Goal: Transaction & Acquisition: Subscribe to service/newsletter

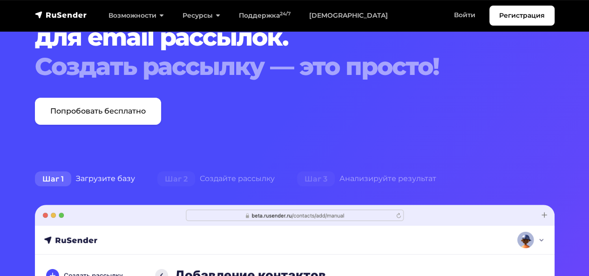
scroll to position [47, 0]
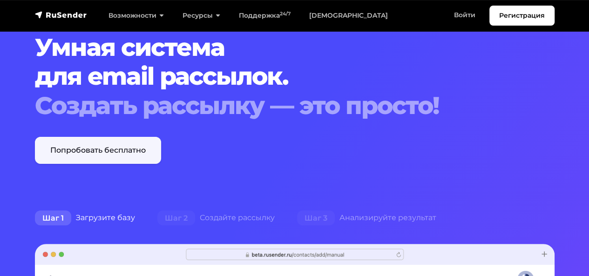
click at [136, 146] on link "Попробовать бесплатно" at bounding box center [98, 150] width 126 height 27
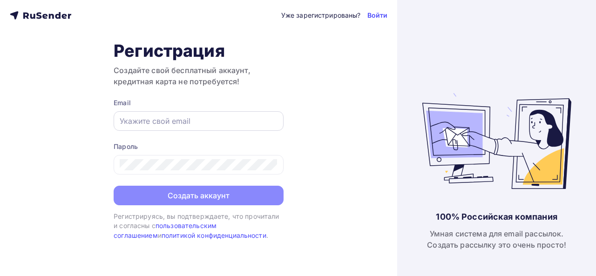
click at [226, 113] on div at bounding box center [199, 121] width 170 height 20
click at [223, 120] on input "text" at bounding box center [199, 120] width 158 height 11
paste input "larin_n@ormatek.com"
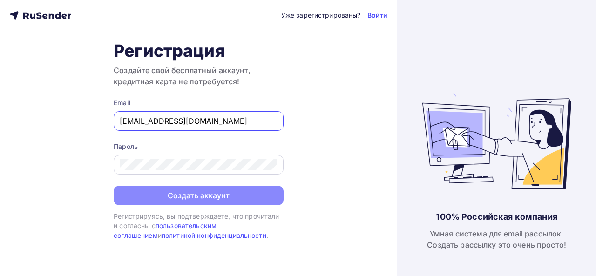
type input "larin_n@ormatek.com"
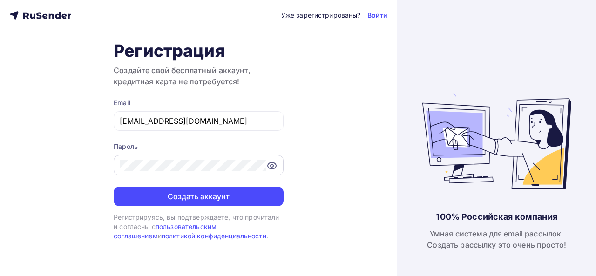
click at [273, 164] on icon at bounding box center [271, 165] width 3 height 3
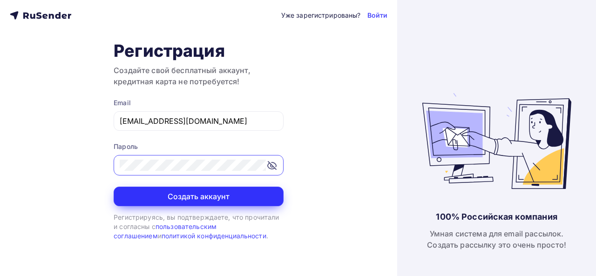
click at [213, 197] on button "Создать аккаунт" at bounding box center [199, 197] width 170 height 20
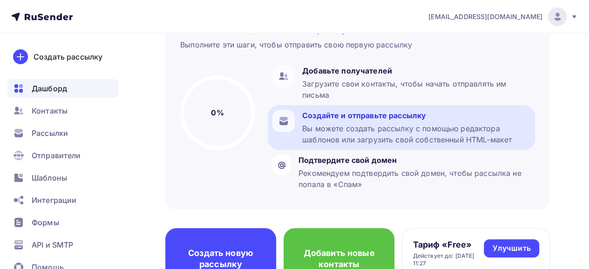
scroll to position [93, 0]
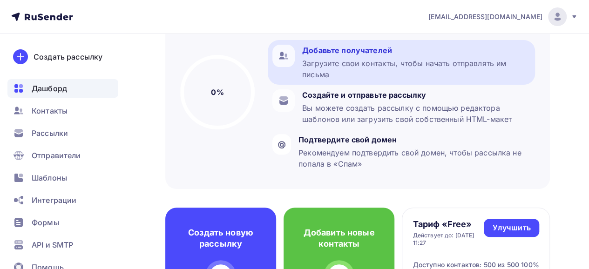
click at [330, 62] on div "Загрузите свои контакты, чтобы начать отправлять им письма" at bounding box center [416, 69] width 228 height 22
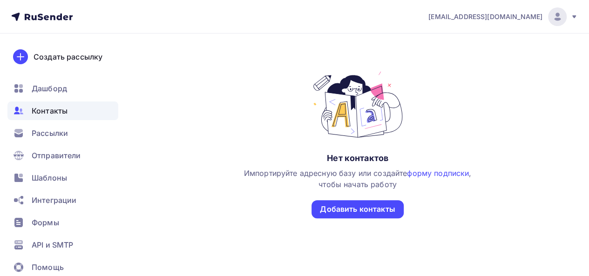
scroll to position [93, 0]
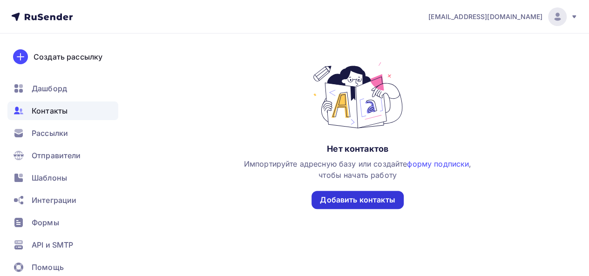
click at [367, 200] on div "Добавить контакты" at bounding box center [357, 200] width 75 height 11
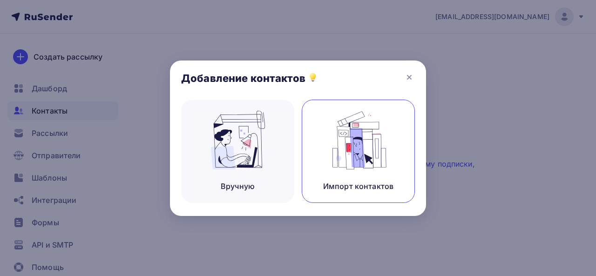
click at [330, 168] on img at bounding box center [358, 140] width 62 height 59
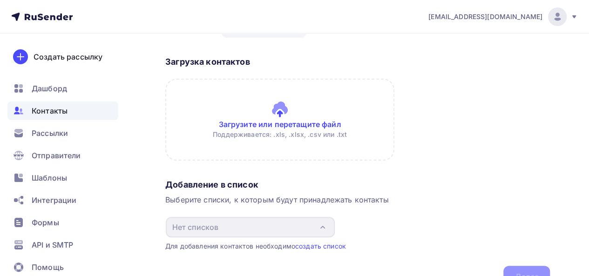
scroll to position [47, 0]
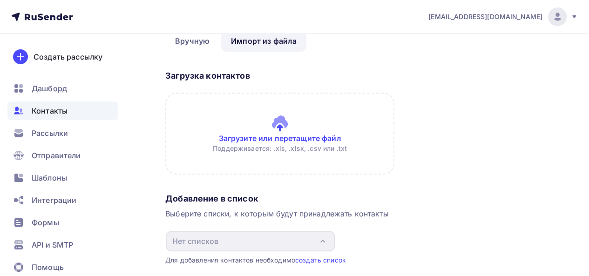
click at [289, 139] on input "file" at bounding box center [279, 134] width 229 height 82
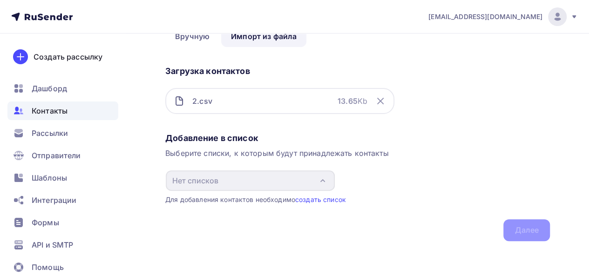
scroll to position [53, 0]
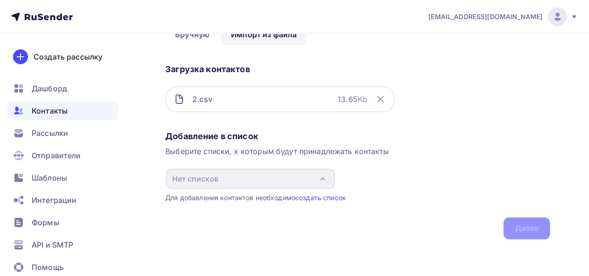
click at [205, 196] on div "Для добавления контактов необходимо создать список" at bounding box center [357, 197] width 384 height 9
click at [313, 199] on link "создать список" at bounding box center [320, 198] width 51 height 8
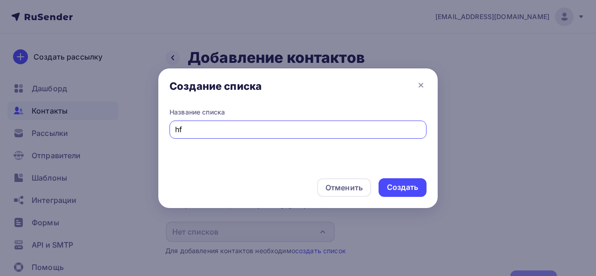
type input "h"
type input "Рассылка"
click at [411, 187] on div "Создать" at bounding box center [402, 187] width 31 height 11
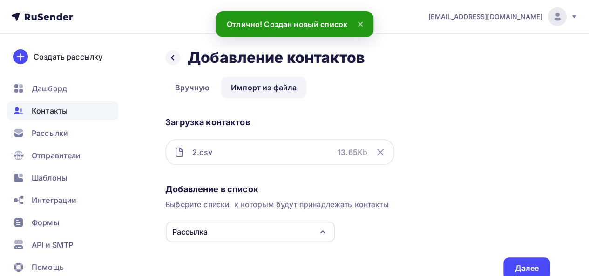
scroll to position [40, 0]
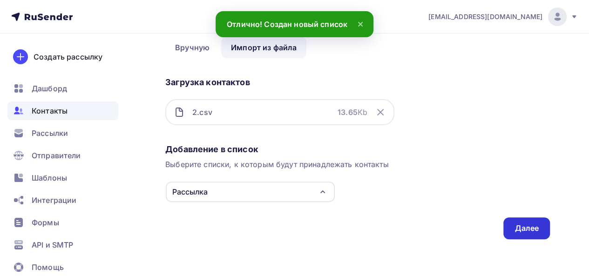
click at [535, 229] on div "Далее" at bounding box center [526, 228] width 24 height 11
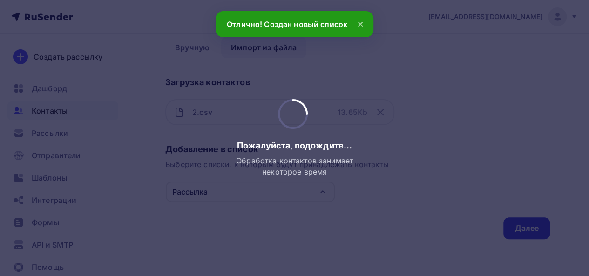
scroll to position [0, 0]
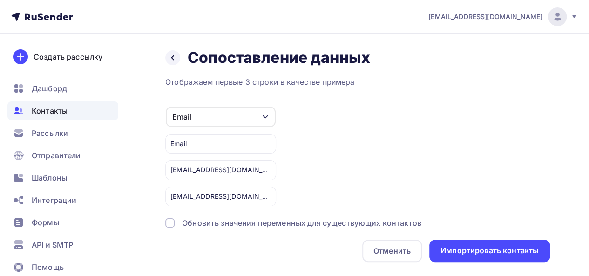
click at [249, 171] on div "zam-marketing@sochi-magadan.ru" at bounding box center [220, 170] width 111 height 20
drag, startPoint x: 164, startPoint y: 169, endPoint x: 171, endPoint y: 168, distance: 7.5
click at [166, 169] on div "Назад Сопоставление данных Сопоставление данных Отображаем первые 3 строки в ка…" at bounding box center [294, 167] width 589 height 266
drag, startPoint x: 174, startPoint y: 168, endPoint x: 264, endPoint y: 170, distance: 90.3
click at [264, 170] on div "zam-marketing@sochi-magadan.ru" at bounding box center [220, 170] width 111 height 20
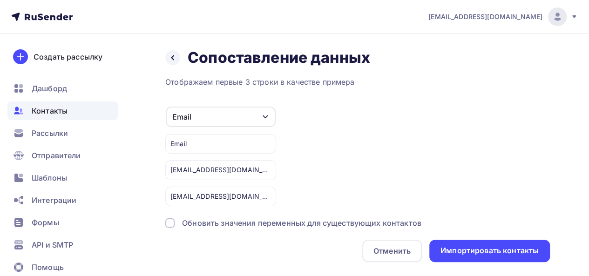
click at [169, 222] on div at bounding box center [169, 222] width 9 height 9
click at [228, 178] on div "zam-marketing@sochi-magadan.ru" at bounding box center [220, 170] width 111 height 20
click at [239, 167] on div "zam-marketing@sochi-magadan.ru" at bounding box center [220, 170] width 111 height 20
click at [225, 174] on div "zam-marketing@sochi-magadan.ru" at bounding box center [220, 170] width 111 height 20
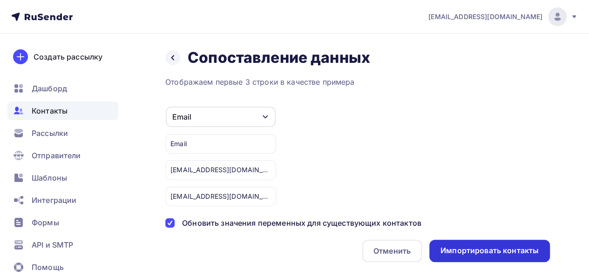
click at [483, 256] on div "Импортировать контакты" at bounding box center [489, 251] width 121 height 22
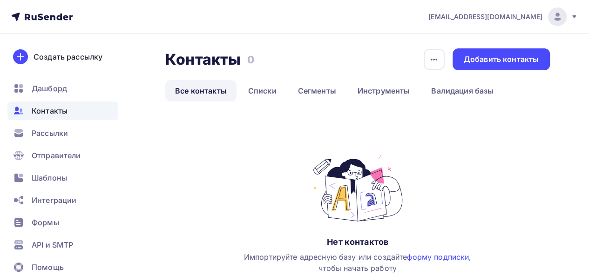
click at [191, 90] on link "Все контакты" at bounding box center [200, 90] width 71 height 21
click at [257, 90] on link "Списки" at bounding box center [262, 90] width 48 height 21
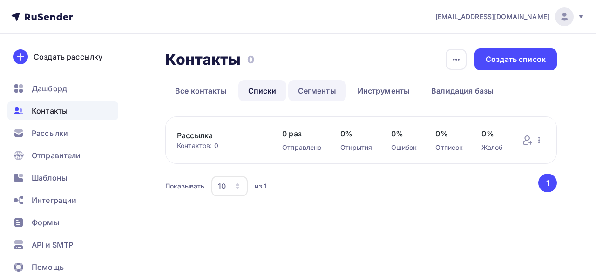
click at [310, 94] on link "Сегменты" at bounding box center [317, 90] width 58 height 21
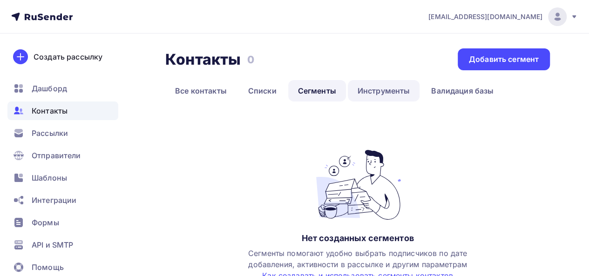
click at [350, 92] on link "Инструменты" at bounding box center [384, 90] width 72 height 21
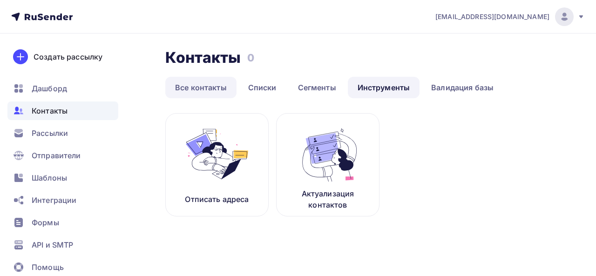
click at [202, 89] on link "Все контакты" at bounding box center [200, 87] width 71 height 21
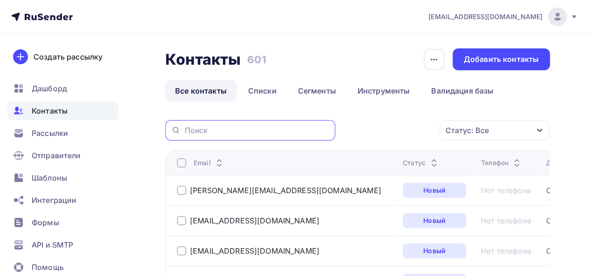
click at [206, 128] on input "text" at bounding box center [256, 130] width 145 height 10
drag, startPoint x: 191, startPoint y: 127, endPoint x: 177, endPoint y: 125, distance: 14.5
click at [177, 125] on div "zam" at bounding box center [250, 130] width 170 height 20
paste input "-marketing@sochi-magadan.ru"
type input "zam-marketing@sochi-magadan.ru"
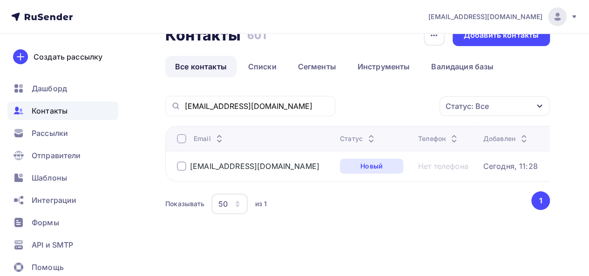
scroll to position [31, 0]
click at [183, 161] on div at bounding box center [181, 165] width 9 height 9
click at [409, 97] on div "Действие" at bounding box center [387, 106] width 90 height 18
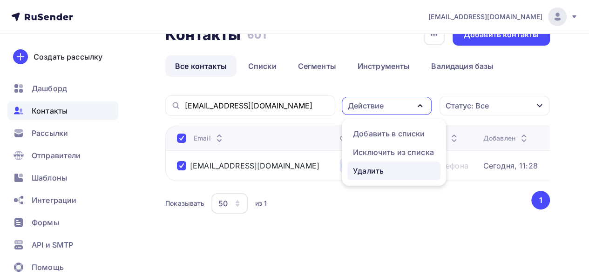
click at [374, 165] on div "Удалить" at bounding box center [368, 170] width 31 height 11
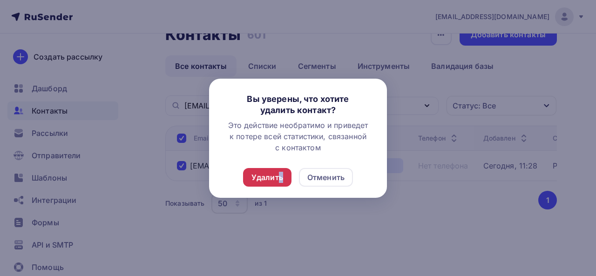
click at [280, 179] on div "Удалить" at bounding box center [267, 177] width 32 height 11
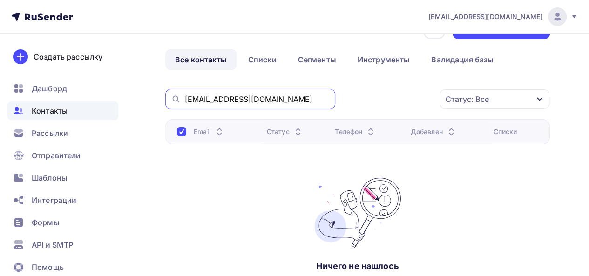
click at [321, 97] on input "zam-marketing@sochi-magadan.ru" at bounding box center [256, 99] width 145 height 10
drag, startPoint x: 321, startPoint y: 97, endPoint x: 157, endPoint y: 81, distance: 164.1
click at [157, 81] on div "Контакты Контакты 600 600 История импорта Добавить контакты Все контакты Списки…" at bounding box center [294, 183] width 589 height 363
click at [230, 96] on input "text" at bounding box center [256, 99] width 145 height 10
paste input "kostyukov_ruslan@ukprovence.ru"
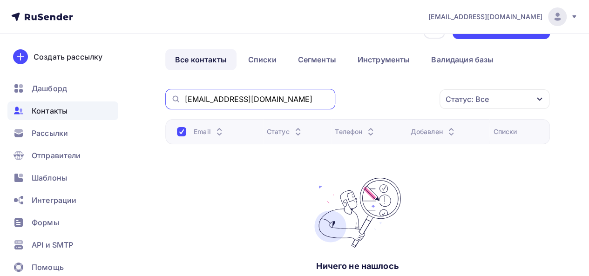
type input "kostyukov_ruslan@ukprovence.ru"
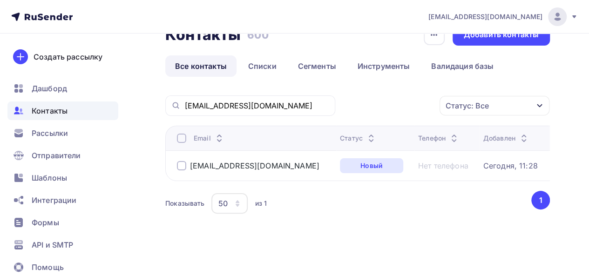
click at [182, 161] on div at bounding box center [181, 165] width 9 height 9
click at [384, 100] on div "Действие" at bounding box center [387, 106] width 90 height 18
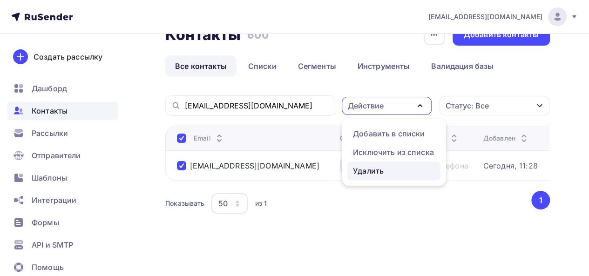
click at [380, 165] on div "Удалить" at bounding box center [368, 170] width 31 height 11
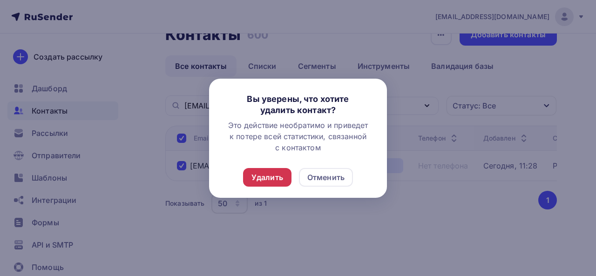
click at [267, 180] on div "Удалить" at bounding box center [267, 177] width 32 height 11
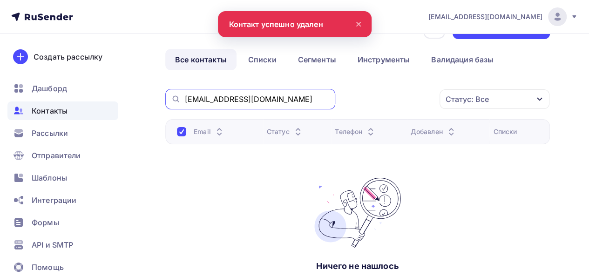
drag, startPoint x: 306, startPoint y: 98, endPoint x: 141, endPoint y: 96, distance: 164.8
click at [142, 96] on div "Контакты Контакты 599 599 История импорта Добавить контакты Все контакты Списки…" at bounding box center [294, 183] width 589 height 363
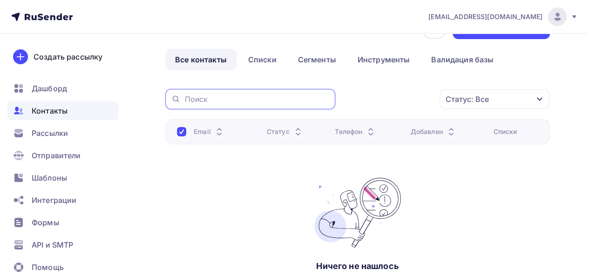
paste input "ceo@aabraamyan.ru"
type input "ceo@aabraamyan.ru"
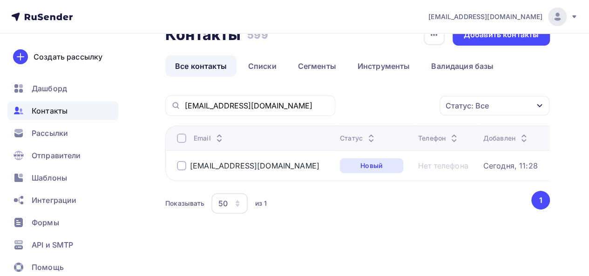
click at [180, 161] on div at bounding box center [181, 165] width 9 height 9
click at [376, 101] on div "Действие" at bounding box center [366, 105] width 36 height 11
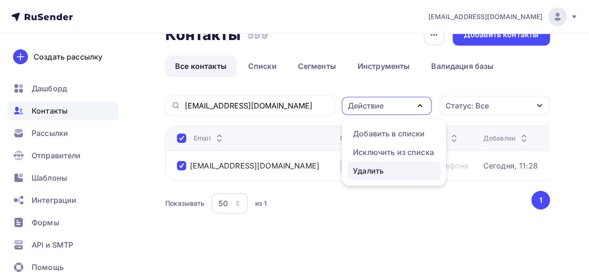
click at [361, 165] on div "Удалить" at bounding box center [368, 170] width 31 height 11
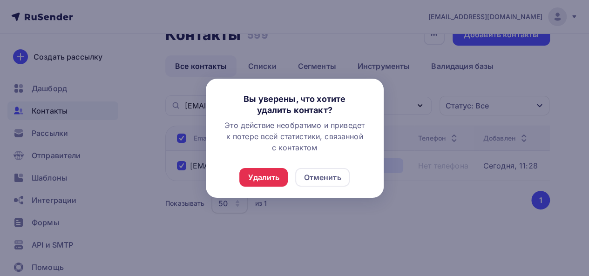
scroll to position [24, 0]
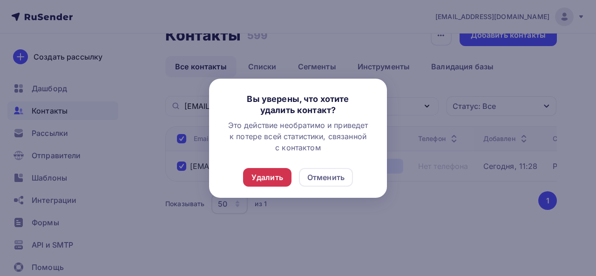
click at [274, 177] on div "Удалить" at bounding box center [267, 177] width 32 height 11
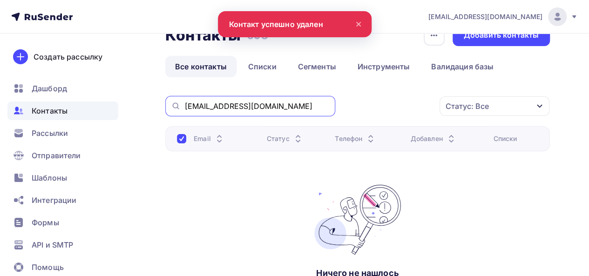
drag, startPoint x: 287, startPoint y: 105, endPoint x: 147, endPoint y: 91, distance: 140.3
click at [147, 91] on div "Контакты Контакты 598 598 История импорта Добавить контакты Все контакты Списки…" at bounding box center [294, 190] width 589 height 363
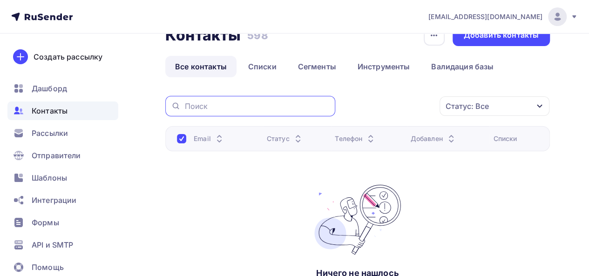
click at [202, 104] on input "text" at bounding box center [256, 106] width 145 height 10
paste input "89850114453@mail.ru"
type input "89850114453@mail.ru"
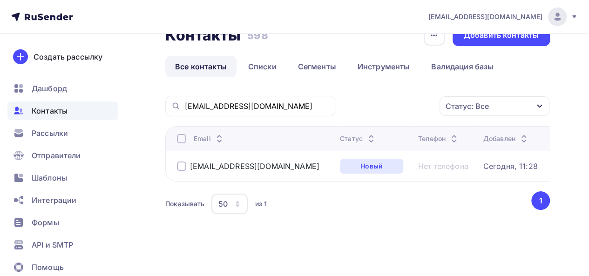
click at [183, 166] on div at bounding box center [181, 166] width 9 height 9
click at [373, 103] on div "Действие" at bounding box center [366, 106] width 36 height 11
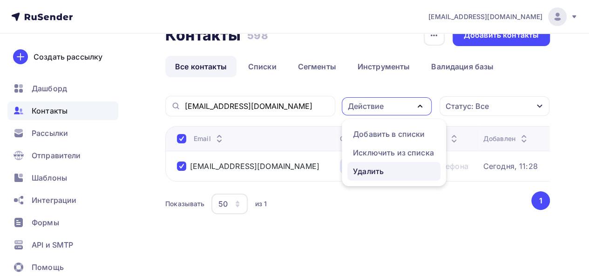
click at [367, 168] on div "Удалить" at bounding box center [368, 171] width 31 height 11
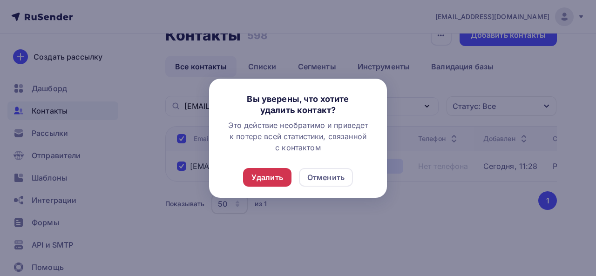
click at [281, 180] on div "Удалить" at bounding box center [267, 177] width 32 height 11
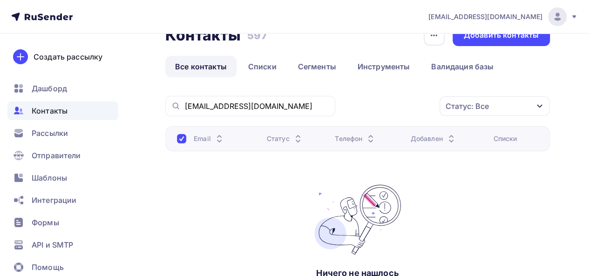
click at [202, 67] on link "Все контакты" at bounding box center [200, 66] width 71 height 21
click at [183, 136] on div at bounding box center [181, 138] width 9 height 9
click at [288, 106] on input "89850114453@mail.ru" at bounding box center [256, 106] width 145 height 10
drag, startPoint x: 288, startPoint y: 106, endPoint x: 149, endPoint y: 105, distance: 138.2
click at [150, 105] on div "Контакты Контакты 597 597 История импорта Добавить контакты Все контакты Списки…" at bounding box center [294, 190] width 589 height 363
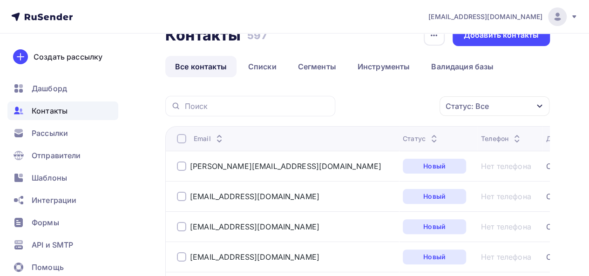
click at [181, 141] on div at bounding box center [181, 138] width 9 height 9
click at [417, 103] on icon "button" at bounding box center [419, 106] width 11 height 11
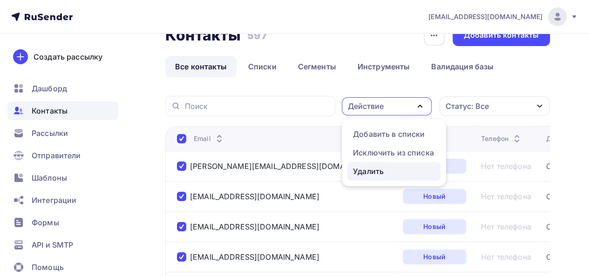
click at [382, 172] on div "Удалить" at bounding box center [368, 171] width 31 height 11
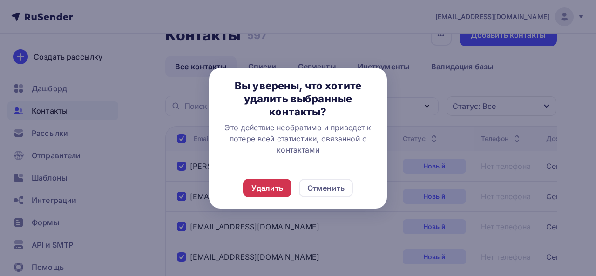
click at [275, 190] on div "Удалить" at bounding box center [267, 187] width 32 height 11
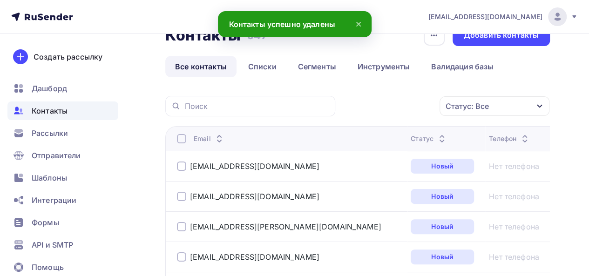
click at [179, 136] on div at bounding box center [181, 138] width 9 height 9
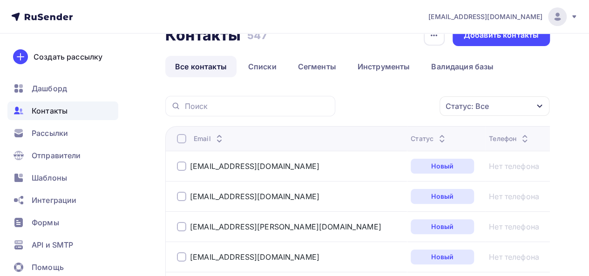
click at [181, 138] on div at bounding box center [181, 138] width 9 height 9
click at [368, 103] on div "Действие" at bounding box center [366, 106] width 36 height 11
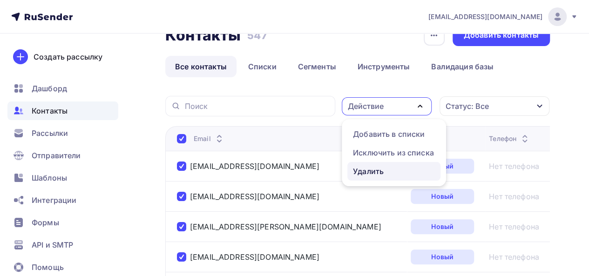
click at [392, 170] on div "Удалить" at bounding box center [394, 171] width 82 height 11
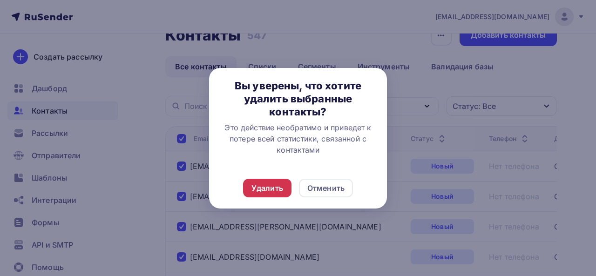
click at [274, 188] on div "Удалить" at bounding box center [267, 187] width 32 height 11
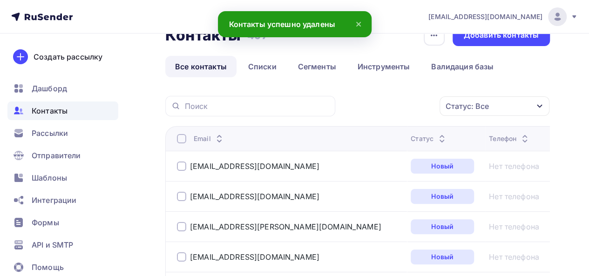
click at [185, 137] on div at bounding box center [181, 138] width 9 height 9
click at [181, 135] on div at bounding box center [181, 138] width 9 height 9
click at [390, 108] on div "Действие" at bounding box center [387, 106] width 90 height 18
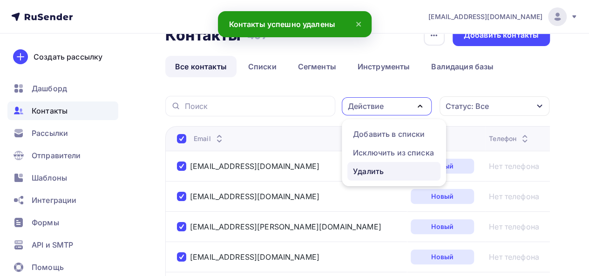
click at [372, 172] on div "Удалить" at bounding box center [368, 171] width 31 height 11
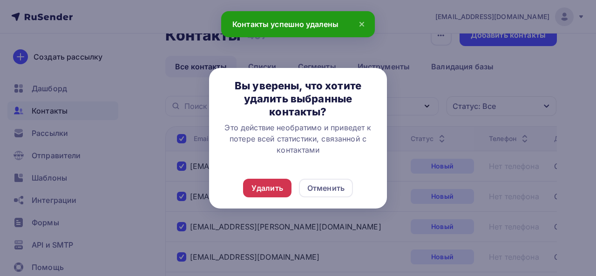
click at [265, 185] on div "Удалить" at bounding box center [267, 187] width 32 height 11
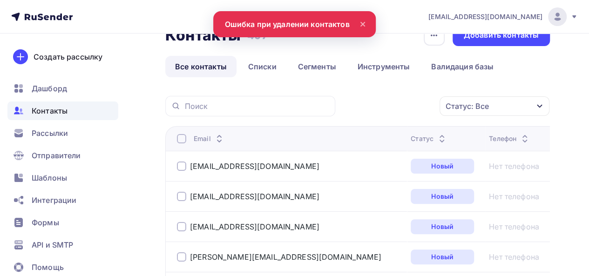
drag, startPoint x: 184, startPoint y: 141, endPoint x: 219, endPoint y: 138, distance: 34.6
click at [184, 141] on div at bounding box center [181, 138] width 9 height 9
click at [181, 140] on div at bounding box center [181, 138] width 9 height 9
click at [405, 108] on div "Действие" at bounding box center [387, 106] width 90 height 18
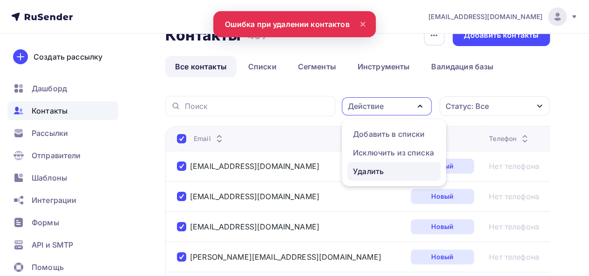
click at [387, 166] on div "Удалить" at bounding box center [394, 171] width 82 height 11
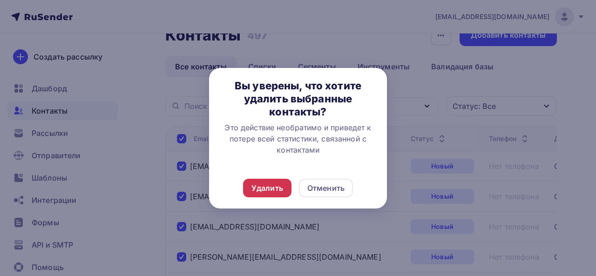
click at [283, 188] on div "Удалить" at bounding box center [267, 188] width 48 height 19
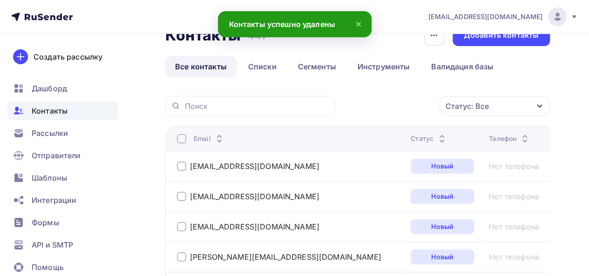
click at [181, 139] on div at bounding box center [181, 138] width 9 height 9
click at [182, 141] on div at bounding box center [181, 138] width 9 height 9
click at [371, 108] on div "Действие" at bounding box center [366, 106] width 36 height 11
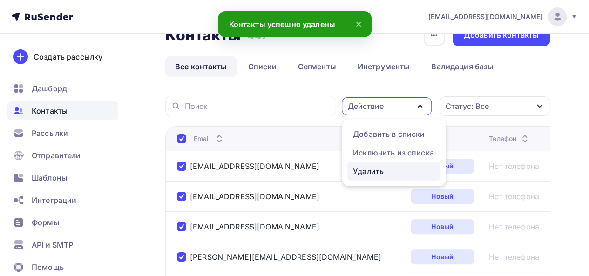
click at [363, 171] on div "Удалить" at bounding box center [368, 171] width 31 height 11
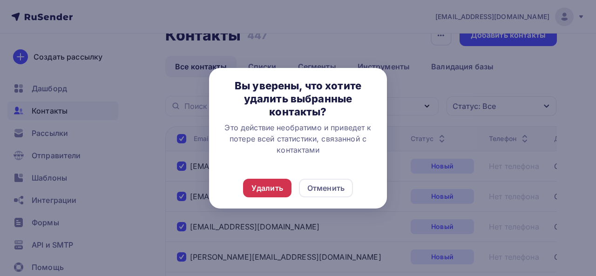
click at [276, 185] on div "Удалить" at bounding box center [267, 187] width 32 height 11
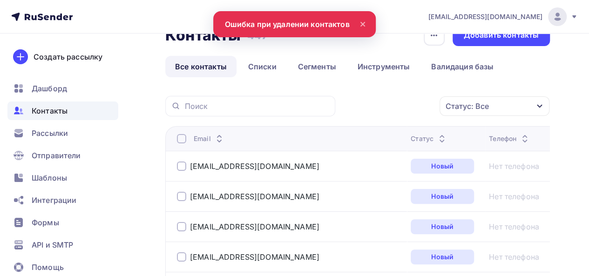
click at [182, 140] on div at bounding box center [181, 138] width 9 height 9
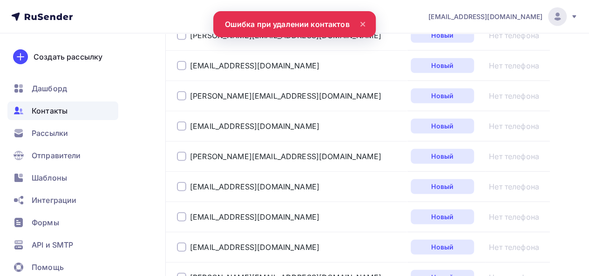
scroll to position [1506, 0]
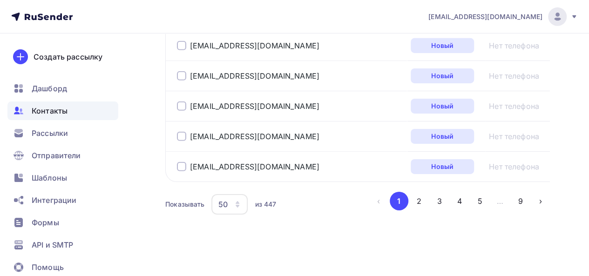
click at [234, 203] on div "50" at bounding box center [229, 204] width 36 height 20
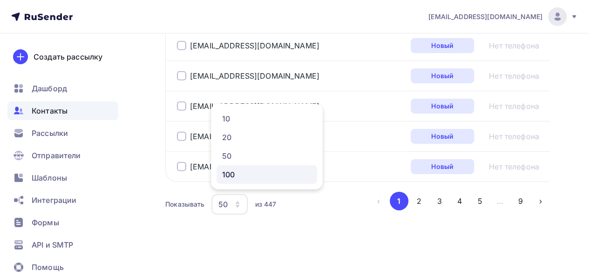
click at [235, 177] on div "100" at bounding box center [266, 174] width 89 height 11
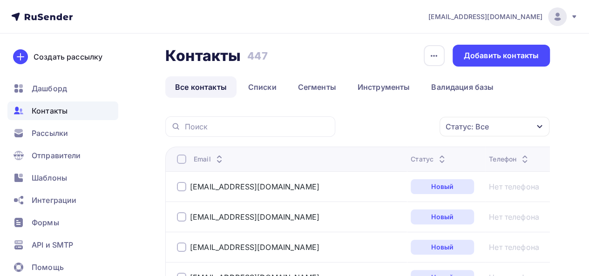
scroll to position [0, 0]
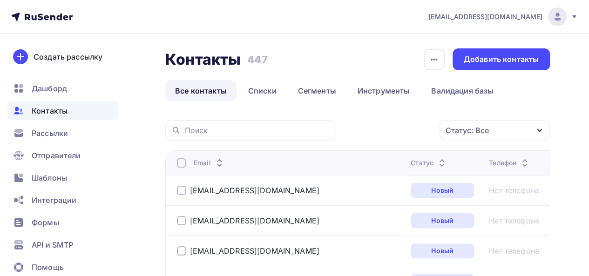
click at [182, 163] on div at bounding box center [181, 162] width 9 height 9
click at [397, 127] on div "Действие" at bounding box center [387, 130] width 90 height 18
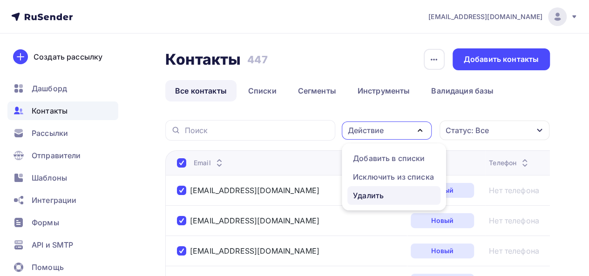
click at [376, 193] on div "Удалить" at bounding box center [368, 195] width 31 height 11
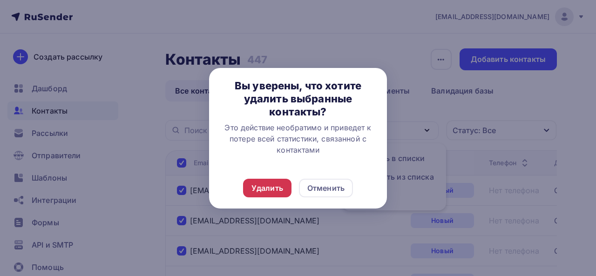
click at [262, 184] on div "Удалить" at bounding box center [267, 187] width 32 height 11
click at [263, 186] on div "Удалить" at bounding box center [267, 187] width 32 height 11
click at [274, 180] on div "Удалить" at bounding box center [267, 188] width 48 height 19
click at [271, 187] on div "Удалить" at bounding box center [267, 187] width 32 height 11
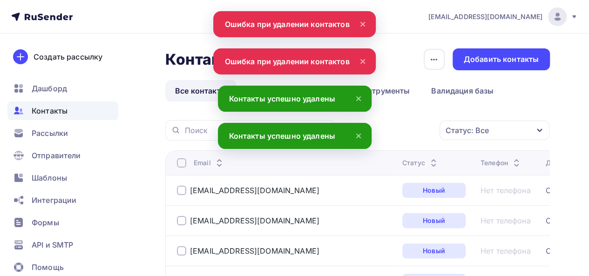
click at [183, 165] on div at bounding box center [181, 162] width 9 height 9
click at [181, 162] on div at bounding box center [181, 162] width 9 height 9
click at [413, 130] on div "Действие" at bounding box center [387, 130] width 90 height 18
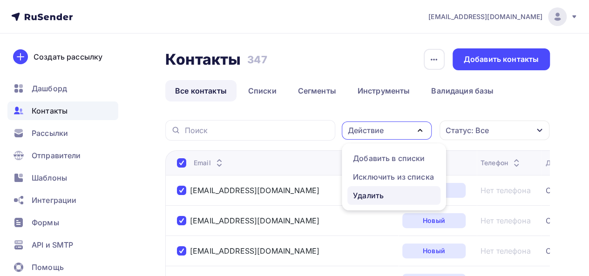
click at [365, 201] on link "Удалить" at bounding box center [393, 195] width 93 height 19
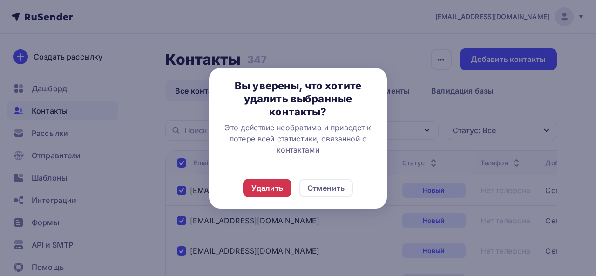
click at [256, 189] on div "Удалить" at bounding box center [267, 187] width 32 height 11
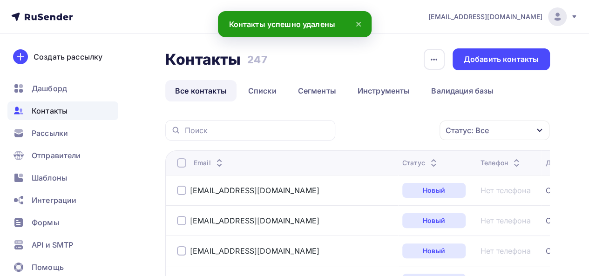
click at [182, 162] on div at bounding box center [181, 162] width 9 height 9
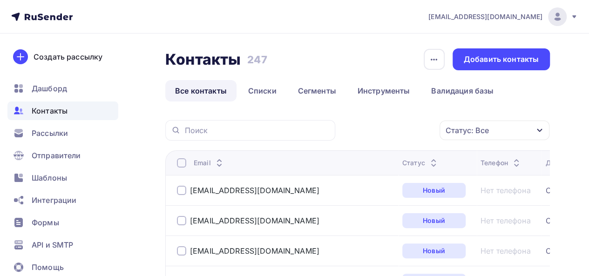
click at [181, 163] on div at bounding box center [181, 162] width 9 height 9
click at [384, 129] on div "Действие" at bounding box center [387, 130] width 90 height 18
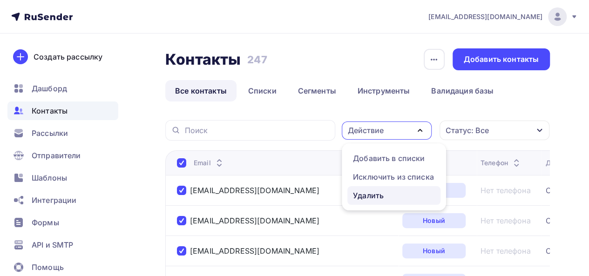
click at [373, 195] on div "Удалить" at bounding box center [368, 195] width 31 height 11
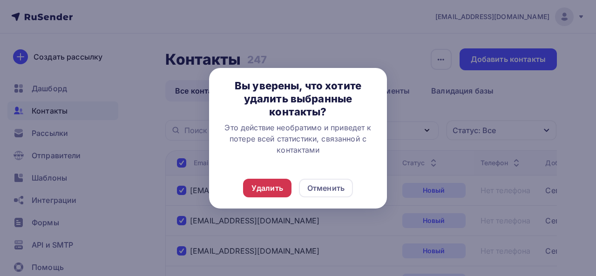
click at [276, 191] on div "Удалить" at bounding box center [267, 187] width 32 height 11
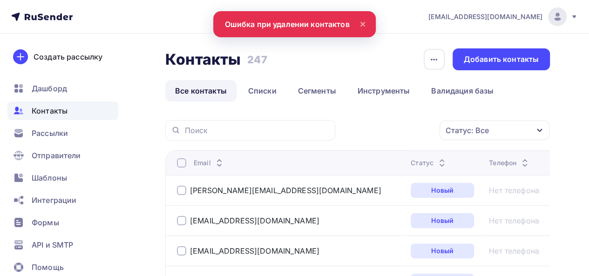
click at [183, 165] on div at bounding box center [181, 162] width 9 height 9
click at [182, 163] on div at bounding box center [181, 162] width 9 height 9
click at [378, 135] on div "Действие" at bounding box center [366, 130] width 36 height 11
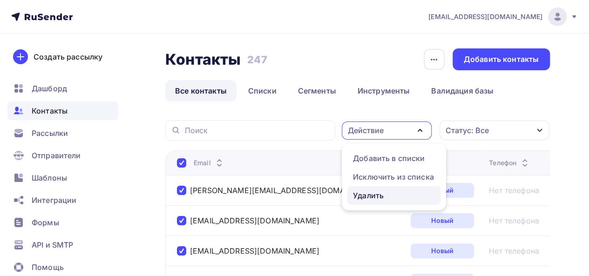
click at [373, 193] on div "Удалить" at bounding box center [368, 195] width 31 height 11
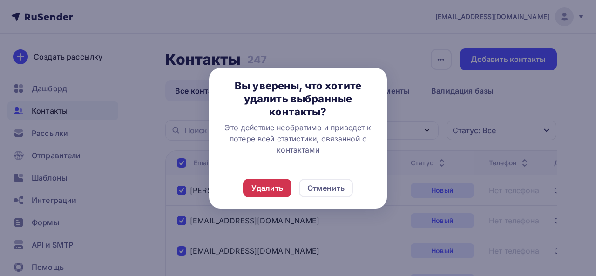
click at [272, 186] on div "Удалить" at bounding box center [267, 187] width 32 height 11
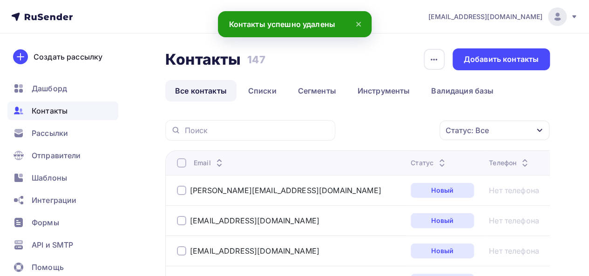
click at [184, 164] on div at bounding box center [181, 162] width 9 height 9
click at [182, 164] on div at bounding box center [181, 162] width 9 height 9
click at [410, 129] on div "Действие" at bounding box center [387, 130] width 90 height 18
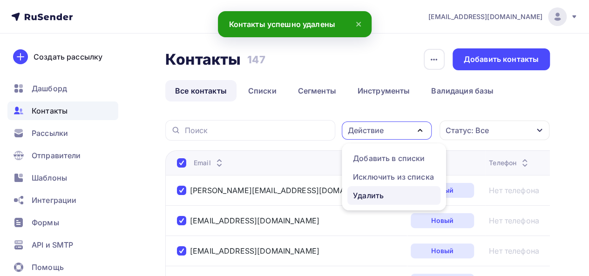
click at [377, 195] on div "Удалить" at bounding box center [368, 195] width 31 height 11
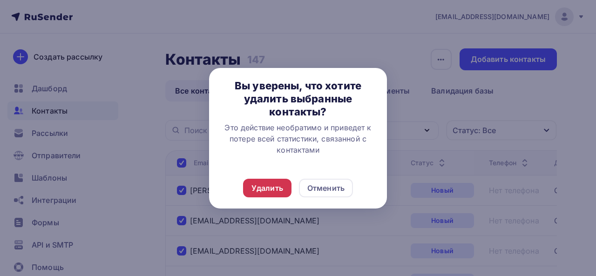
click at [265, 186] on div "Удалить" at bounding box center [267, 187] width 32 height 11
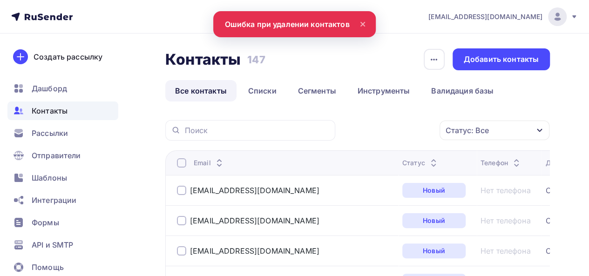
click at [178, 165] on div at bounding box center [181, 162] width 9 height 9
click at [183, 162] on div at bounding box center [181, 162] width 9 height 9
click at [373, 134] on div "Действие" at bounding box center [366, 130] width 36 height 11
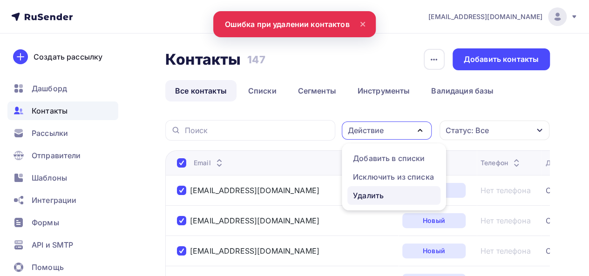
click at [357, 193] on div "Удалить" at bounding box center [368, 195] width 31 height 11
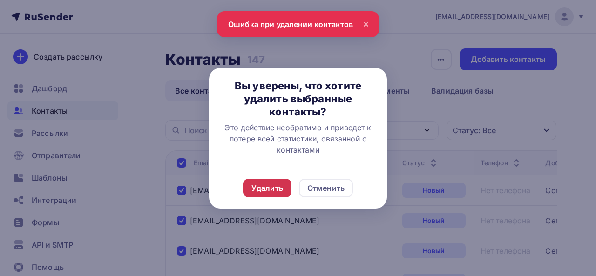
click at [274, 187] on div "Удалить" at bounding box center [267, 187] width 32 height 11
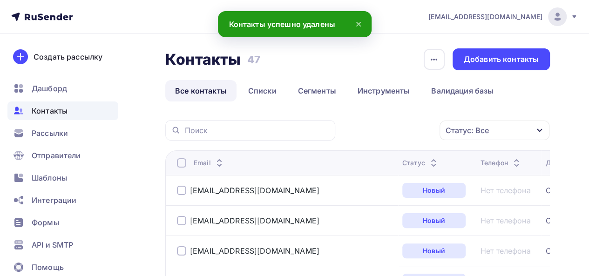
click at [181, 165] on div at bounding box center [181, 162] width 9 height 9
click at [183, 163] on div at bounding box center [181, 162] width 9 height 9
click at [375, 131] on div "Действие" at bounding box center [366, 130] width 36 height 11
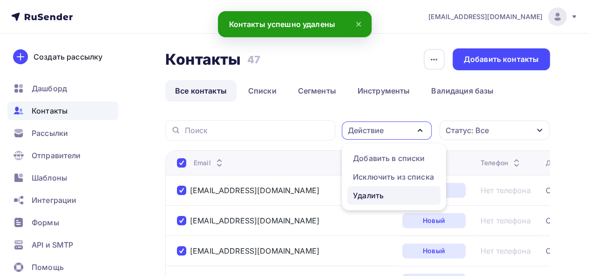
click at [357, 201] on link "Удалить" at bounding box center [393, 195] width 93 height 19
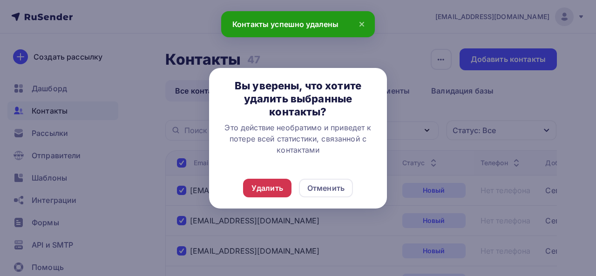
click at [251, 189] on div "Удалить" at bounding box center [267, 188] width 48 height 19
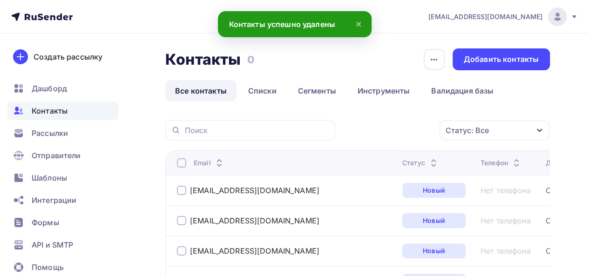
click at [182, 164] on div at bounding box center [181, 162] width 9 height 9
click at [398, 136] on div "Действие" at bounding box center [387, 130] width 90 height 18
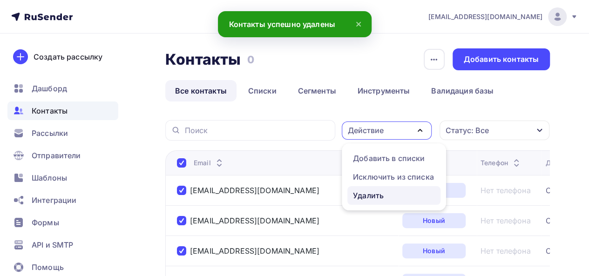
click at [363, 194] on div "Удалить" at bounding box center [368, 195] width 31 height 11
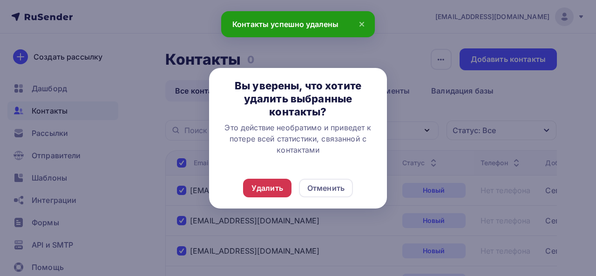
click at [259, 184] on div "Удалить" at bounding box center [267, 187] width 32 height 11
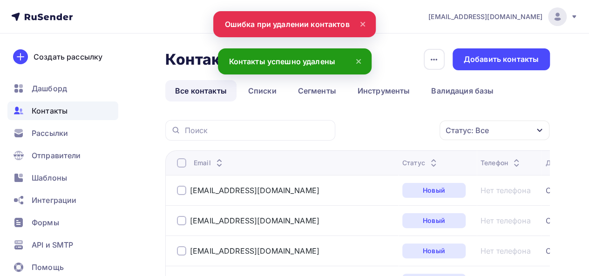
click at [181, 164] on div at bounding box center [181, 162] width 9 height 9
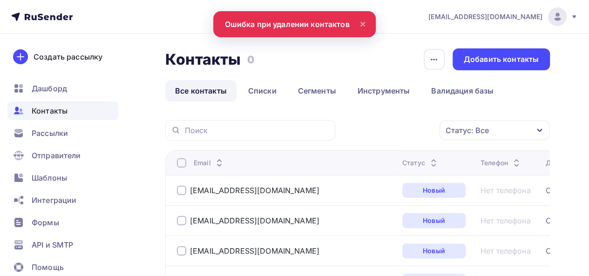
click at [181, 164] on div at bounding box center [181, 162] width 9 height 9
click at [381, 134] on div "Действие" at bounding box center [366, 130] width 36 height 11
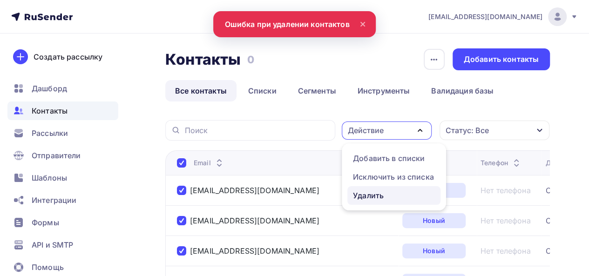
click at [357, 192] on div "Удалить" at bounding box center [368, 195] width 31 height 11
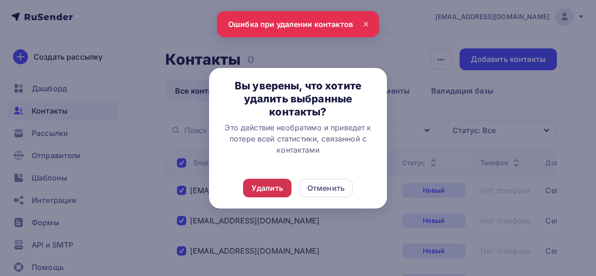
click at [276, 185] on div "Удалить" at bounding box center [267, 187] width 32 height 11
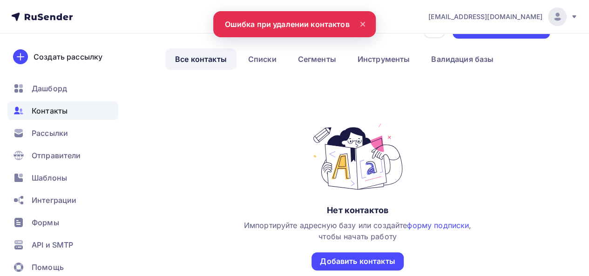
scroll to position [47, 0]
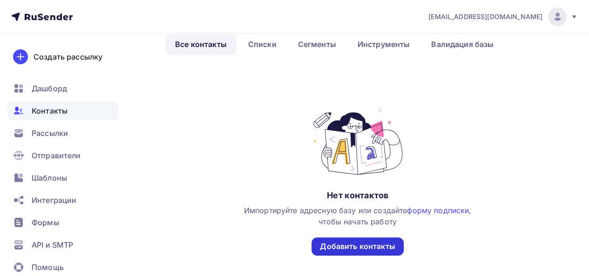
click at [333, 253] on div "Добавить контакты" at bounding box center [357, 246] width 92 height 18
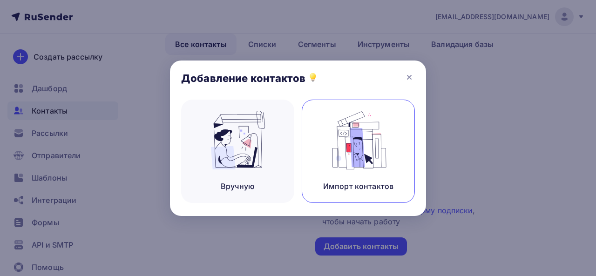
click at [343, 154] on img at bounding box center [358, 140] width 62 height 59
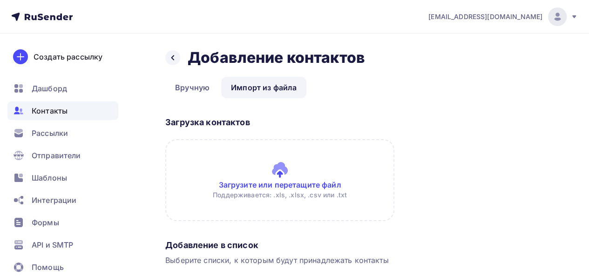
click at [282, 176] on input "file" at bounding box center [279, 180] width 229 height 82
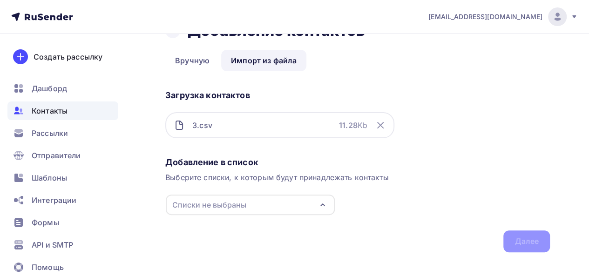
scroll to position [40, 0]
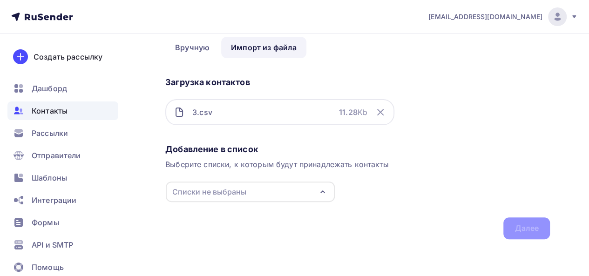
click at [266, 195] on div "Списки не выбраны" at bounding box center [250, 192] width 169 height 20
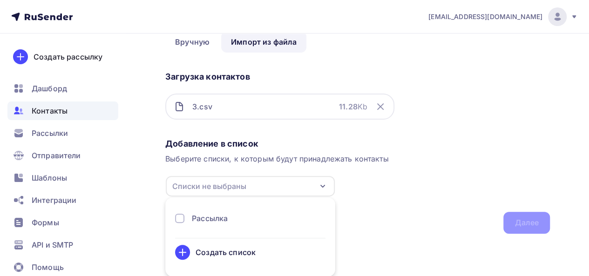
click at [189, 211] on li "Рассылка Создать список" at bounding box center [250, 237] width 170 height 68
click at [182, 217] on div at bounding box center [179, 218] width 9 height 9
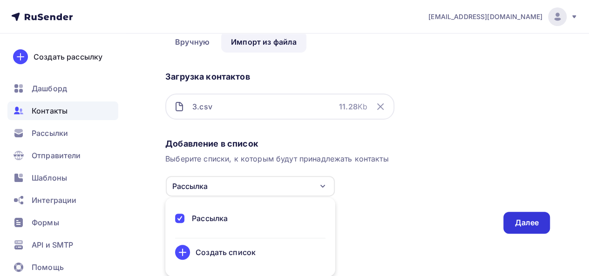
click at [537, 225] on div "Далее" at bounding box center [526, 222] width 24 height 11
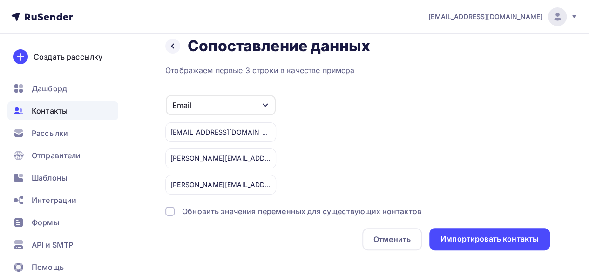
scroll to position [22, 0]
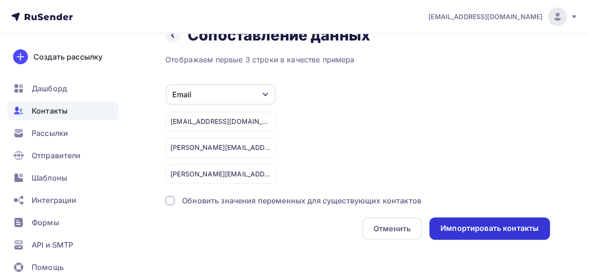
click at [472, 227] on div "Импортировать контакты" at bounding box center [489, 228] width 98 height 11
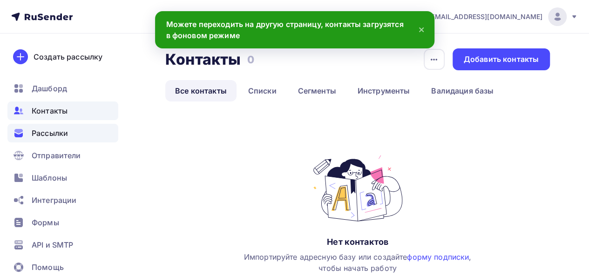
click at [63, 132] on span "Рассылки" at bounding box center [50, 133] width 36 height 11
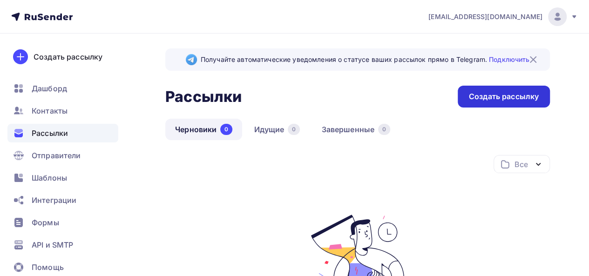
click at [469, 96] on div "Создать рассылку" at bounding box center [504, 96] width 70 height 11
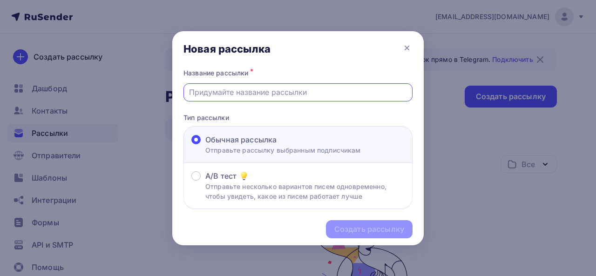
click at [241, 97] on input "text" at bounding box center [298, 92] width 218 height 11
click at [260, 87] on input "text" at bounding box center [298, 92] width 218 height 11
paste input "Забота о номере — забота о госте"
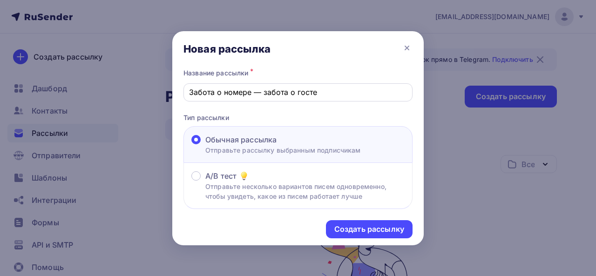
click at [188, 89] on div "Забота о номере — забота о госте" at bounding box center [297, 92] width 229 height 18
click at [187, 92] on div "Забота о номере — забота о госте" at bounding box center [297, 92] width 229 height 18
click at [191, 92] on input "Забота о номере — забота о госте" at bounding box center [298, 92] width 218 height 11
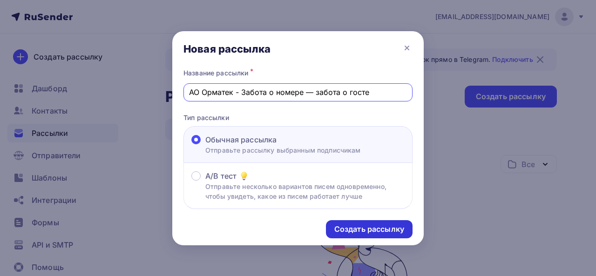
type input "АО Орматек - Забота о номере — забота о госте"
click at [372, 228] on div "Создать рассылку" at bounding box center [369, 229] width 70 height 11
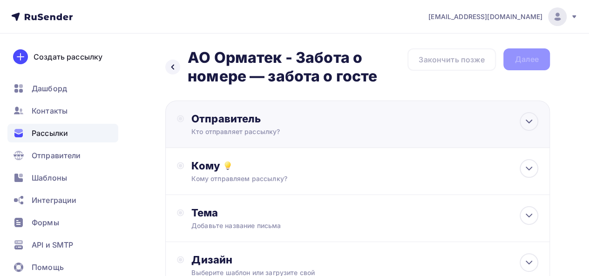
click at [307, 126] on div "Отправитель Кто отправляет рассылку? Email * Нет отправителей Добавить отправит…" at bounding box center [292, 124] width 202 height 24
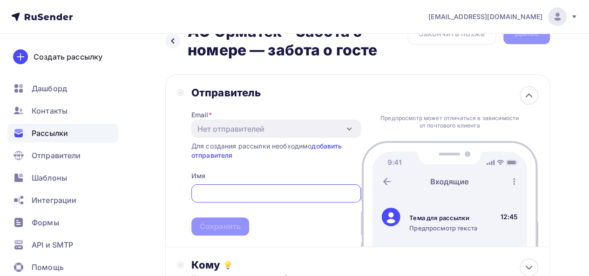
scroll to position [47, 0]
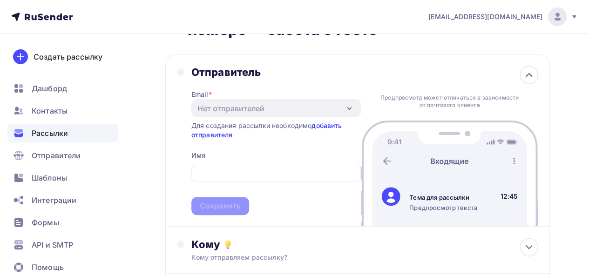
click at [331, 130] on link "добавить отправителя" at bounding box center [266, 129] width 151 height 17
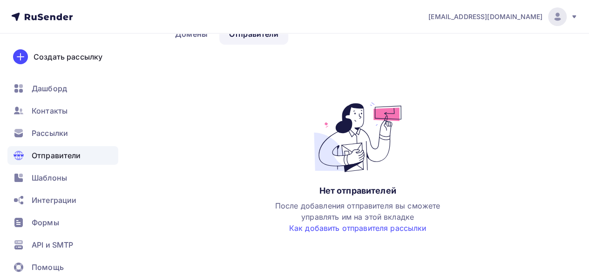
scroll to position [70, 0]
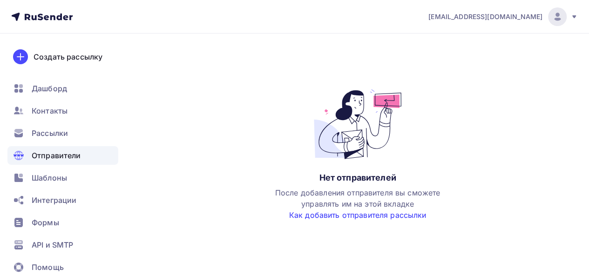
click at [344, 215] on link "Как добавить отправителя рассылки" at bounding box center [357, 214] width 137 height 9
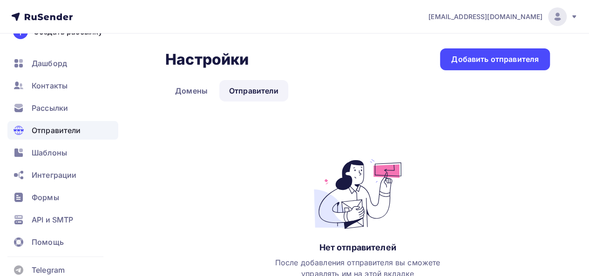
scroll to position [39, 0]
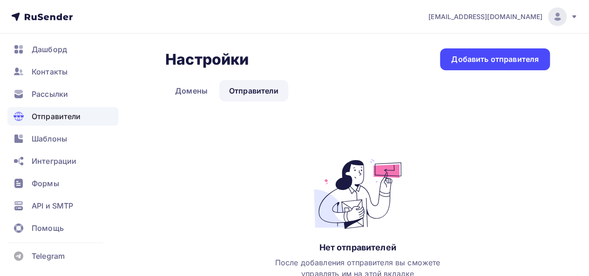
click at [61, 115] on span "Отправители" at bounding box center [56, 116] width 49 height 11
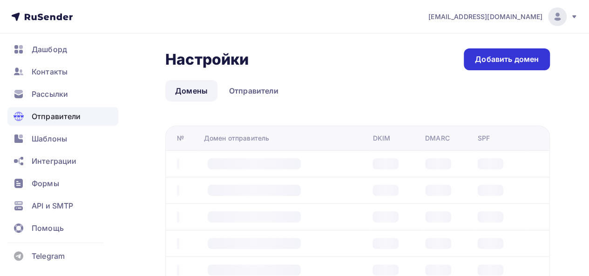
click at [512, 60] on div "Добавить домен" at bounding box center [507, 59] width 64 height 11
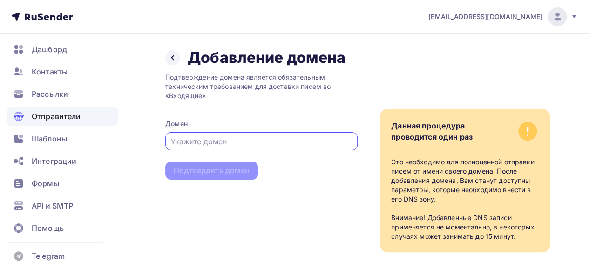
click at [254, 148] on div at bounding box center [261, 141] width 192 height 18
click at [197, 143] on input "text" at bounding box center [262, 141] width 182 height 11
paste input "larin_n@ormatek.com"
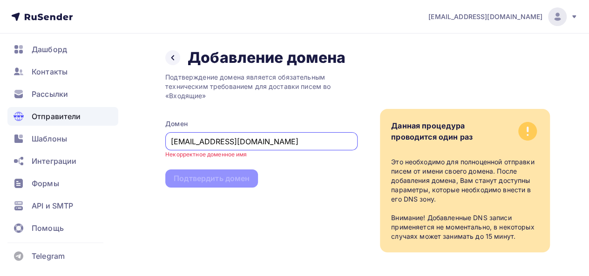
type input "larin_n@ormatek.com"
click at [229, 179] on div "Подтверждение домена является обязательным техническим требованием для доставки…" at bounding box center [261, 159] width 192 height 185
click at [255, 149] on div "larin_n@ormatek.com" at bounding box center [261, 141] width 192 height 18
drag, startPoint x: 251, startPoint y: 143, endPoint x: 146, endPoint y: 148, distance: 105.3
click at [146, 148] on div "Назад Добавление домена Добавление домена Подтверждение домена является обязате…" at bounding box center [294, 162] width 589 height 256
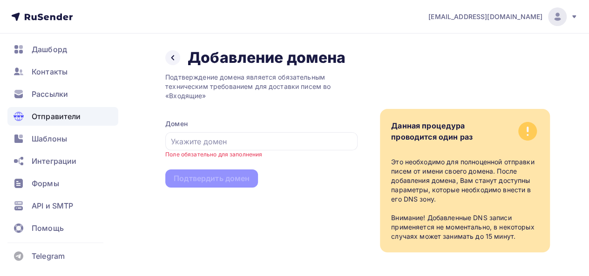
click at [233, 105] on div "Подтверждение домена является обязательным техническим требованием для доставки…" at bounding box center [261, 159] width 192 height 185
click at [172, 57] on icon at bounding box center [172, 57] width 3 height 5
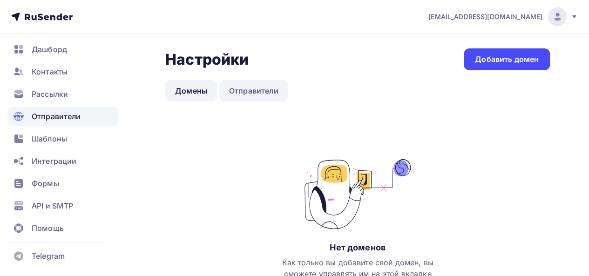
click at [251, 91] on link "Отправители" at bounding box center [253, 90] width 69 height 21
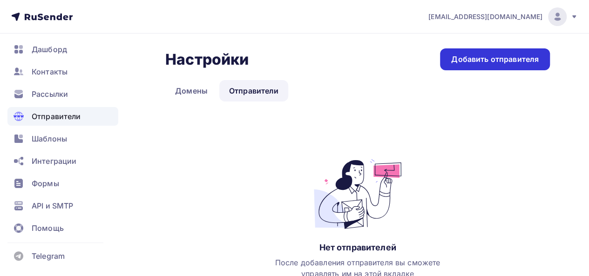
click at [486, 57] on div "Добавить отправителя" at bounding box center [494, 59] width 87 height 11
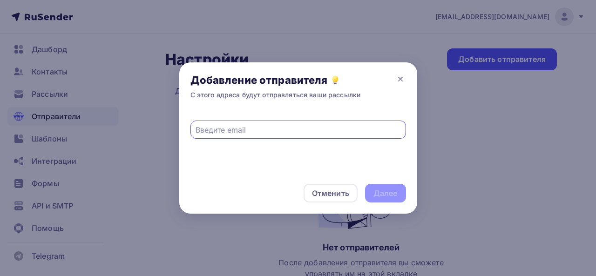
click at [244, 136] on div at bounding box center [297, 130] width 215 height 18
click at [219, 132] on input "text" at bounding box center [297, 129] width 205 height 11
paste input "larin_n@ormatek.com"
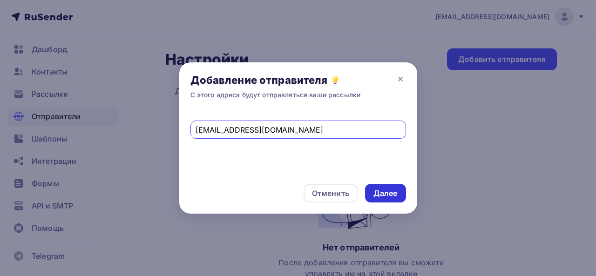
type input "larin_n@ormatek.com"
click at [385, 195] on div "Далее" at bounding box center [385, 193] width 24 height 11
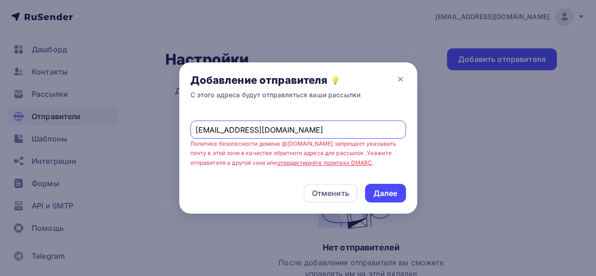
drag, startPoint x: 295, startPoint y: 135, endPoint x: 189, endPoint y: 135, distance: 106.1
click at [189, 135] on div "larin_n@ormatek.com Политика безопасности домена @ormatek.com запрещает указыва…" at bounding box center [298, 142] width 238 height 62
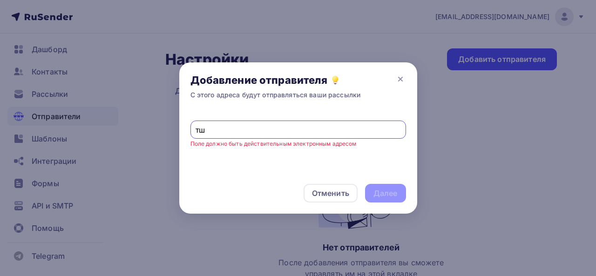
type input "т"
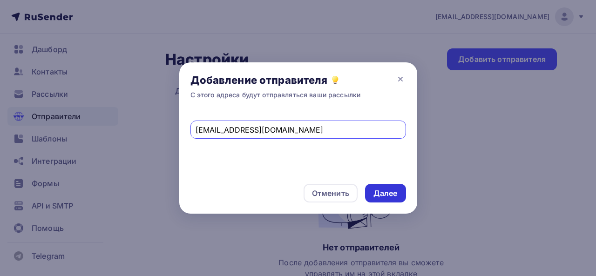
type input "nikita37ivt37@gmail.com"
click at [386, 193] on div "Далее" at bounding box center [385, 193] width 24 height 11
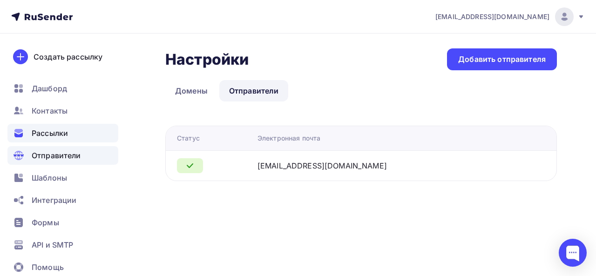
click at [83, 135] on div "Рассылки" at bounding box center [62, 133] width 111 height 19
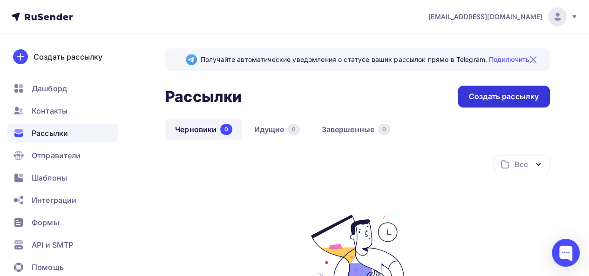
click at [501, 96] on div "Создать рассылку" at bounding box center [504, 96] width 70 height 11
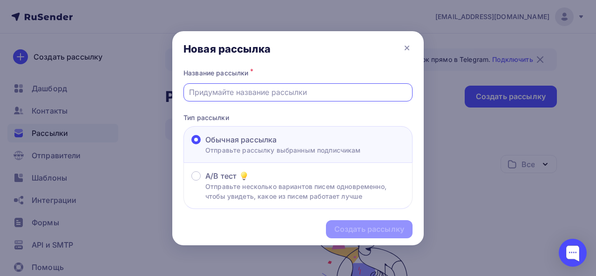
click at [202, 91] on input "text" at bounding box center [298, 92] width 218 height 11
type input "АО Орматек - Забота о номере — забота о госте"
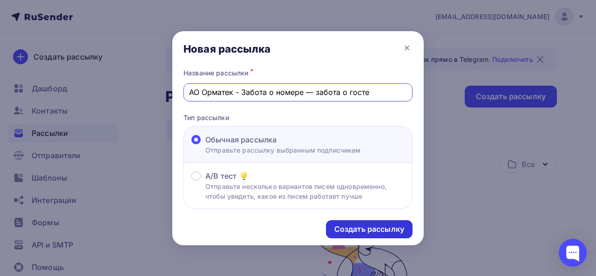
click at [372, 228] on div "Создать рассылку" at bounding box center [369, 229] width 70 height 11
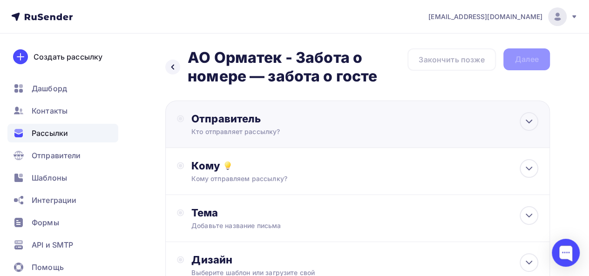
click at [249, 124] on div "Отправитель" at bounding box center [292, 118] width 202 height 13
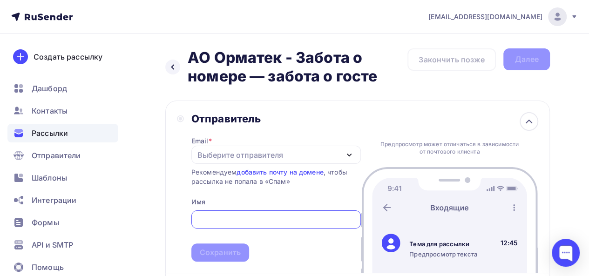
click at [290, 157] on div "Выберите отправителя" at bounding box center [275, 155] width 169 height 18
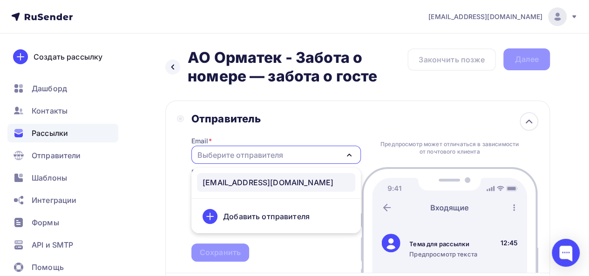
click at [280, 182] on div "nikita37ivt37@gmail.com" at bounding box center [267, 182] width 131 height 11
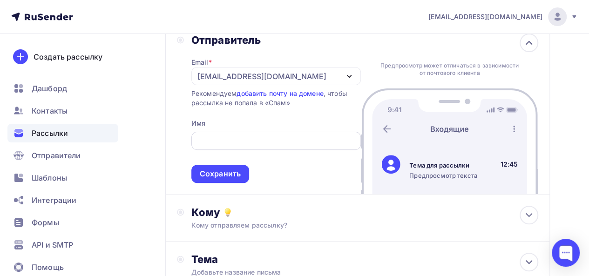
scroll to position [93, 0]
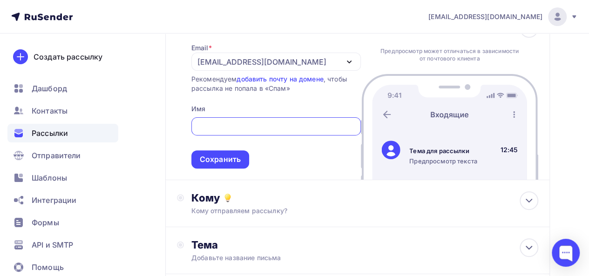
click at [281, 131] on input "text" at bounding box center [275, 126] width 159 height 11
type input "F"
click at [262, 126] on input "АО Орматек -" at bounding box center [275, 126] width 159 height 11
paste input "Забота о номере — забота о госте"
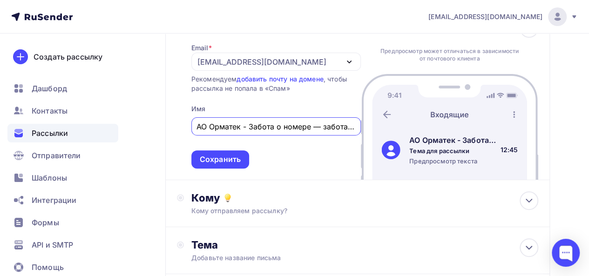
scroll to position [0, 20]
click at [228, 125] on input "АО Орматек - Забота о номере — забота о госте" at bounding box center [275, 126] width 159 height 11
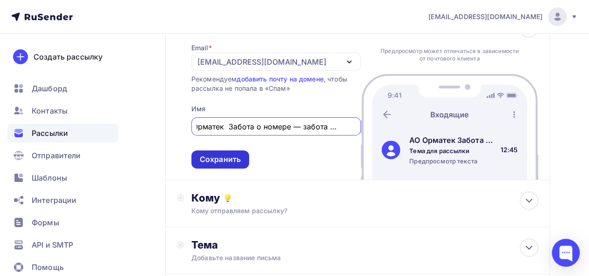
type input "АО Орматек Забота о номере — забота о госте"
click at [218, 161] on div "Сохранить" at bounding box center [220, 159] width 41 height 11
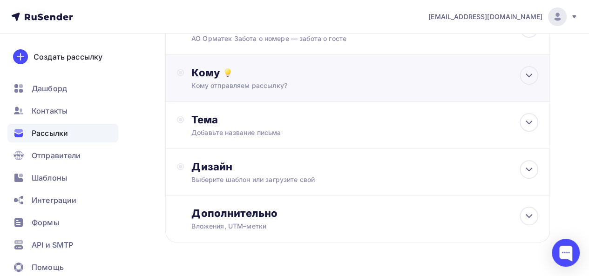
click at [471, 76] on div "Кому" at bounding box center [364, 72] width 347 height 13
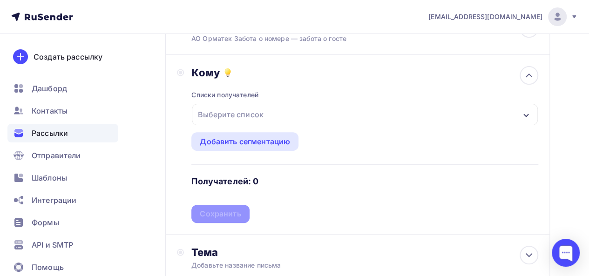
click at [294, 113] on div "Выберите список" at bounding box center [365, 114] width 346 height 21
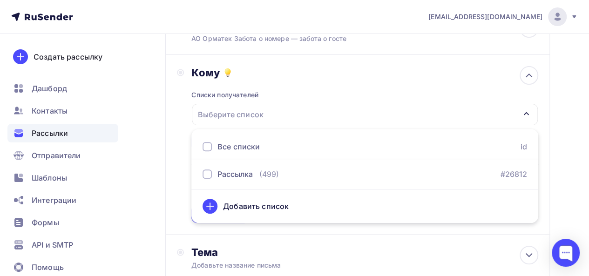
click at [292, 114] on div "Выберите список" at bounding box center [365, 114] width 346 height 21
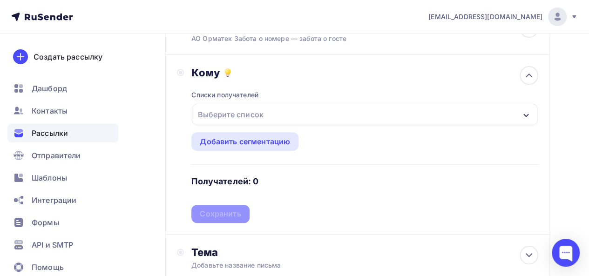
click at [316, 117] on div "Выберите список" at bounding box center [365, 114] width 346 height 21
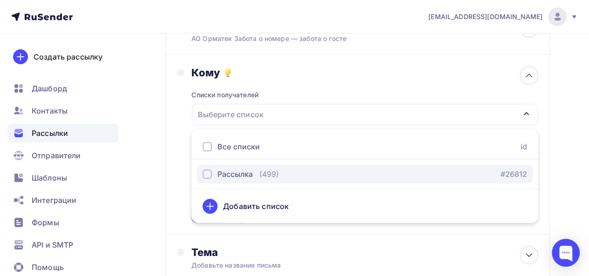
click at [209, 174] on div "button" at bounding box center [206, 173] width 9 height 9
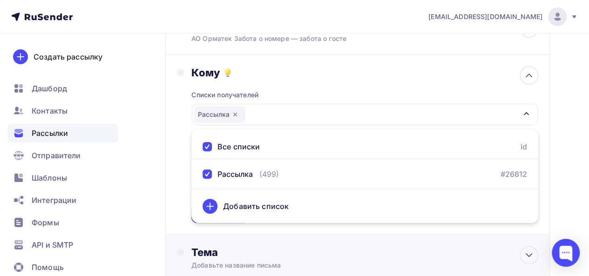
click at [337, 240] on div "Тема Добавьте название письма Тема * Рекомендуем использовать не более 150 симв…" at bounding box center [357, 258] width 384 height 47
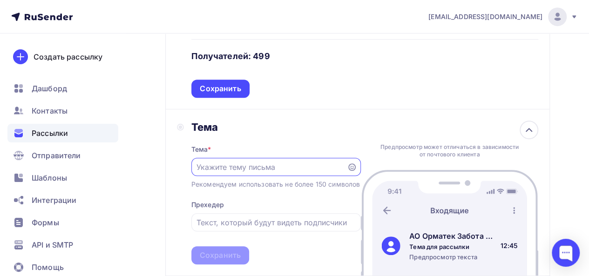
scroll to position [233, 0]
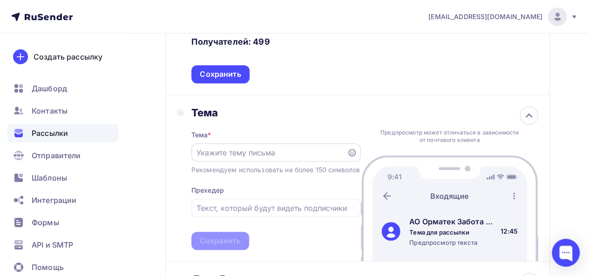
click at [227, 153] on input "text" at bounding box center [268, 152] width 145 height 11
paste input "Забота о номере — забота о госте"
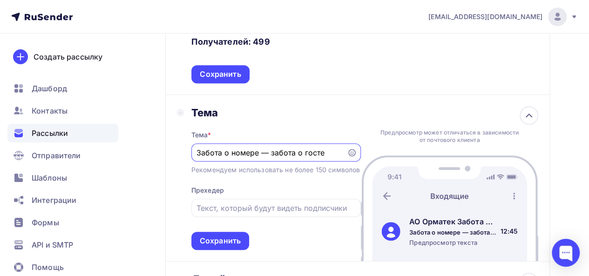
click at [195, 153] on div "Забота о номере — забота о госте" at bounding box center [275, 152] width 169 height 18
click at [198, 152] on input "Забота о номере — забота о госте" at bounding box center [268, 152] width 145 height 11
click at [334, 155] on input "АО Орматек "Забота о номере — забота о госте" at bounding box center [268, 152] width 145 height 11
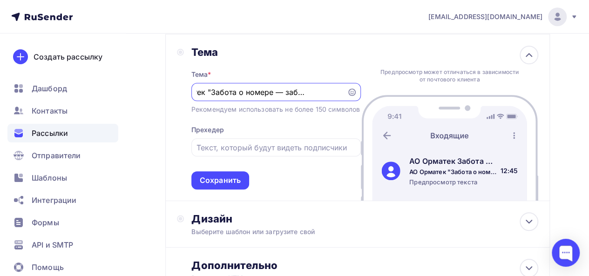
scroll to position [279, 0]
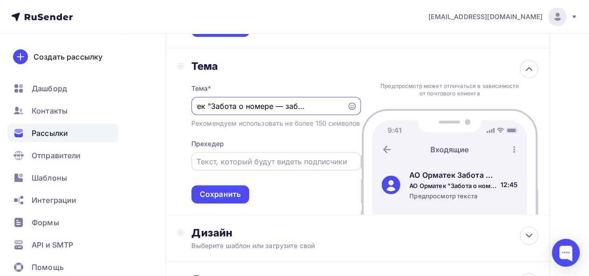
type input "АО Орматек "Забота о номере — забота о госте""
click at [266, 167] on input "text" at bounding box center [275, 161] width 159 height 11
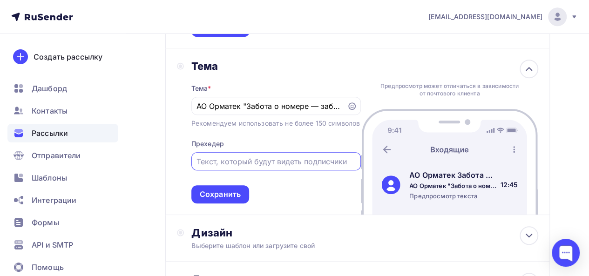
click at [215, 167] on input "text" at bounding box center [275, 161] width 159 height 11
paste input "Забота о номере — забота о госте Специальное предложение по обновлению спальных…"
click at [356, 170] on div "Забота о номере — забота о госте Специальное предложение по обновлению спальных…" at bounding box center [275, 161] width 169 height 18
click at [344, 167] on input "Забота о номере — забота о госте Специальное предложение по обновлению спальных…" at bounding box center [275, 161] width 159 height 11
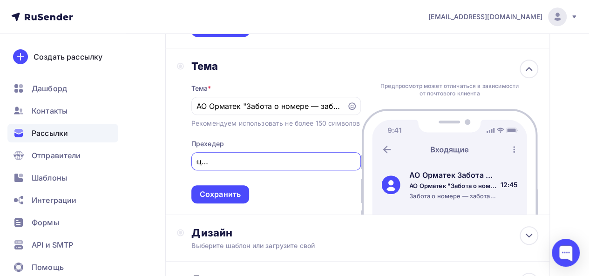
scroll to position [0, 614]
drag, startPoint x: 203, startPoint y: 171, endPoint x: 502, endPoint y: 198, distance: 299.6
click at [502, 198] on div "Тема Тема * АО Орматек "Забота о номере — забота о госте" Рекомендуем использов…" at bounding box center [357, 131] width 384 height 167
type input "З"
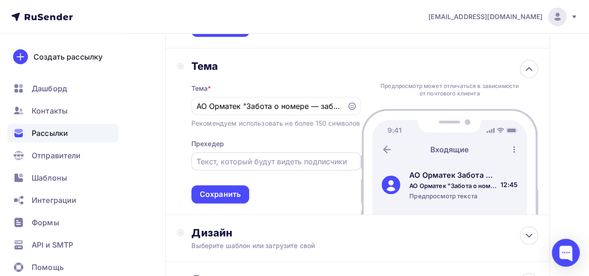
click at [228, 167] on input "text" at bounding box center [275, 161] width 159 height 11
paste input "Специальное предложение по обновлению спальных мест для гостиниц!"
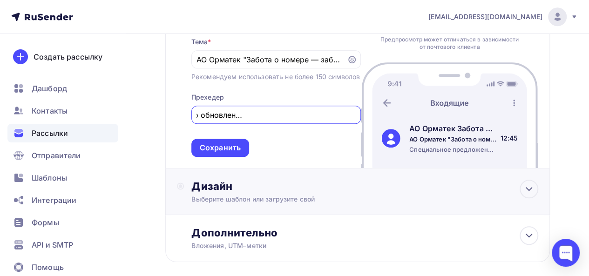
scroll to position [372, 0]
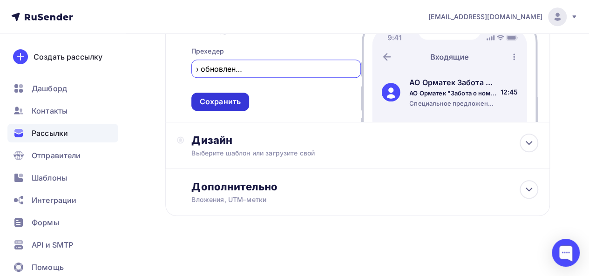
type input "Специальное предложение по обновлению спальных мест для гостиниц!"
click at [235, 107] on div "Сохранить" at bounding box center [220, 101] width 41 height 11
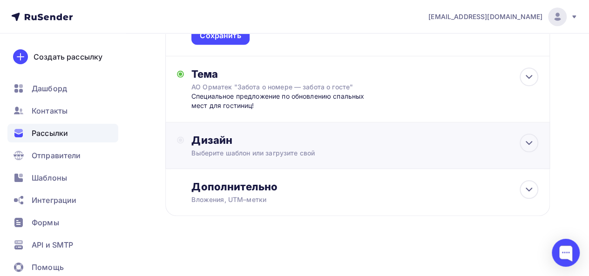
scroll to position [272, 0]
click at [288, 154] on div "Выберите шаблон или загрузите свой" at bounding box center [347, 152] width 312 height 9
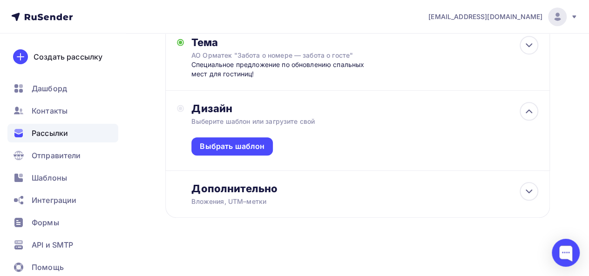
scroll to position [305, 0]
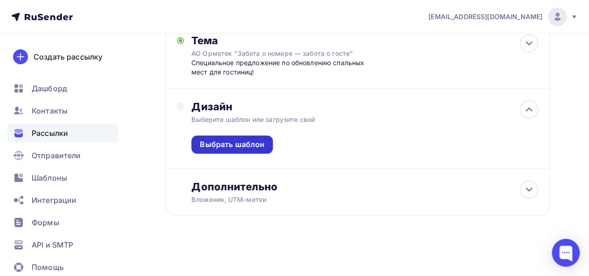
click at [262, 144] on div "Выбрать шаблон" at bounding box center [232, 144] width 65 height 11
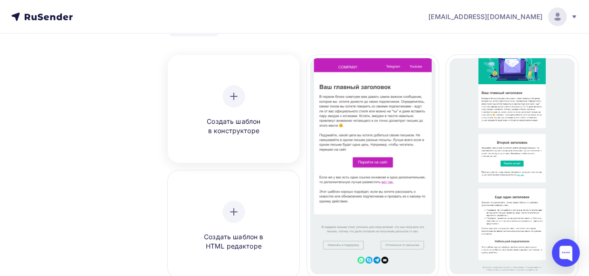
scroll to position [47, 0]
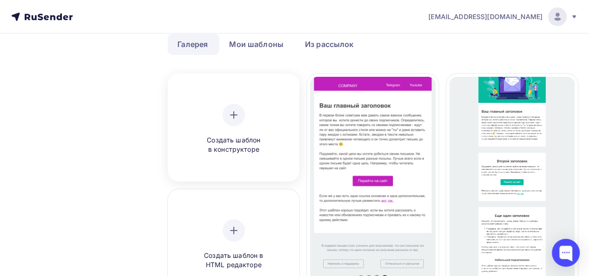
click at [237, 119] on icon at bounding box center [233, 114] width 11 height 11
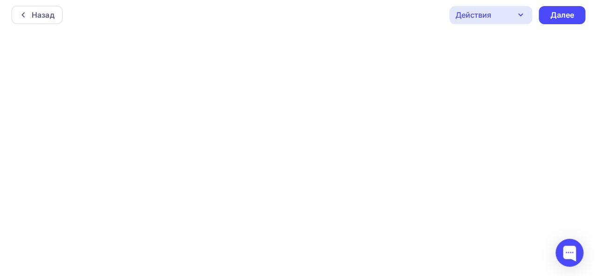
scroll to position [2, 0]
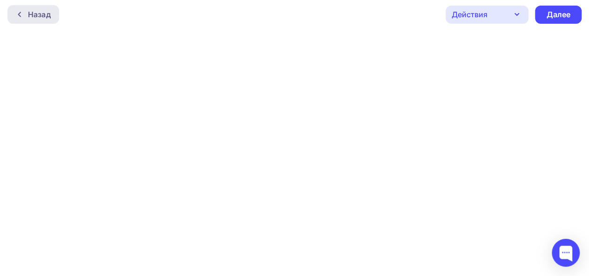
click at [28, 21] on div "Назад" at bounding box center [33, 14] width 52 height 19
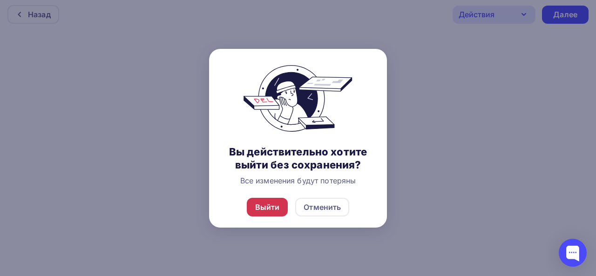
click at [278, 204] on div "Выйти" at bounding box center [267, 207] width 25 height 11
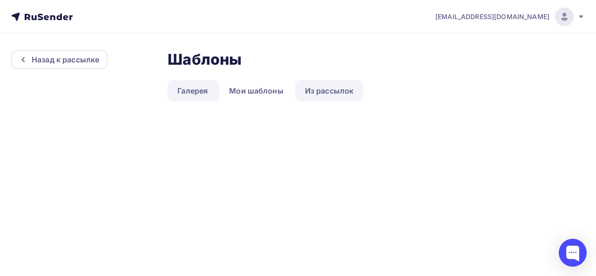
click at [319, 88] on link "Из рассылок" at bounding box center [329, 90] width 68 height 21
click at [268, 93] on link "Мои шаблоны" at bounding box center [256, 90] width 74 height 21
click at [316, 91] on link "Из рассылок" at bounding box center [329, 90] width 68 height 21
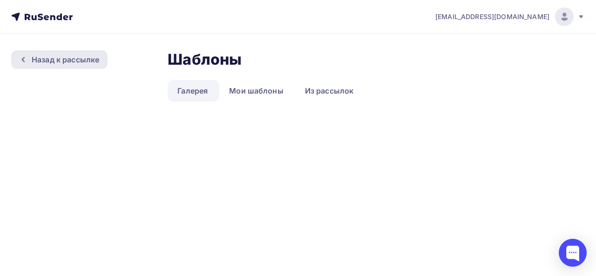
click at [44, 55] on div "Назад к рассылке" at bounding box center [65, 59] width 67 height 11
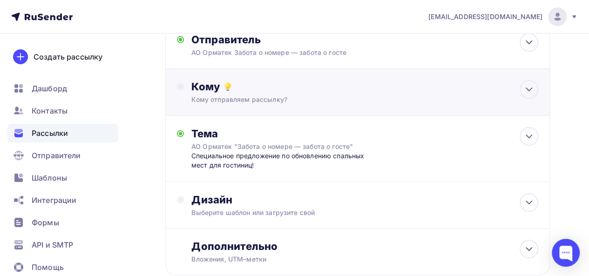
scroll to position [92, 0]
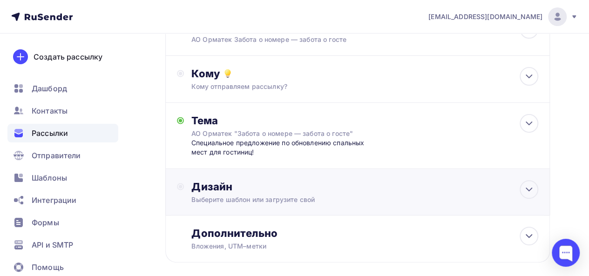
click at [325, 188] on div "Дизайн" at bounding box center [364, 186] width 347 height 13
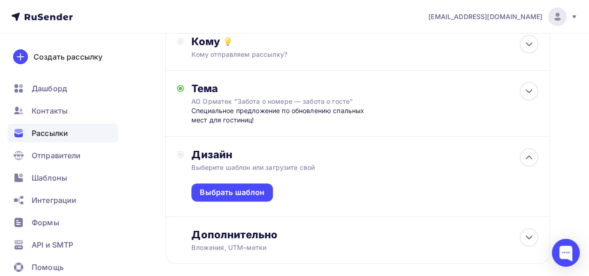
scroll to position [139, 0]
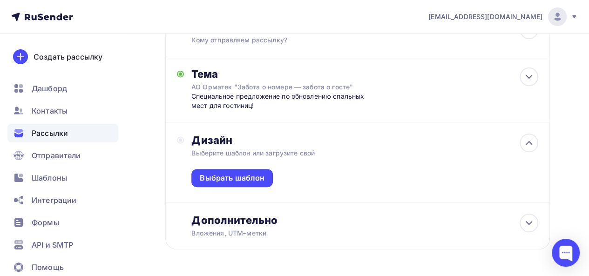
click at [317, 153] on div "Выберите шаблон или загрузите свой" at bounding box center [347, 152] width 312 height 9
click at [291, 234] on div "Вложения, UTM–метки" at bounding box center [347, 233] width 312 height 9
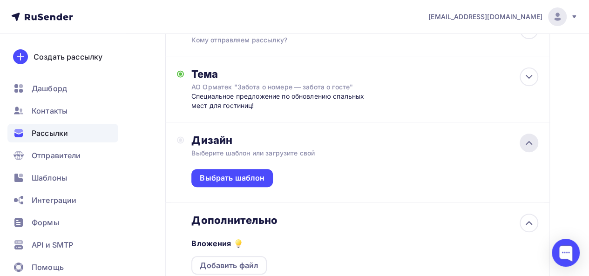
click at [528, 143] on icon at bounding box center [528, 142] width 11 height 11
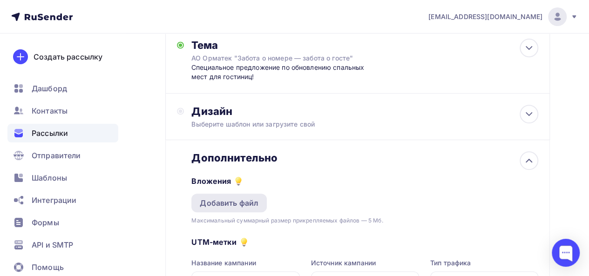
scroll to position [139, 0]
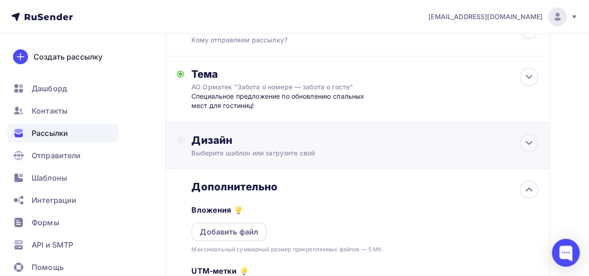
click at [264, 149] on div "Выберите шаблон или загрузите свой" at bounding box center [347, 152] width 312 height 9
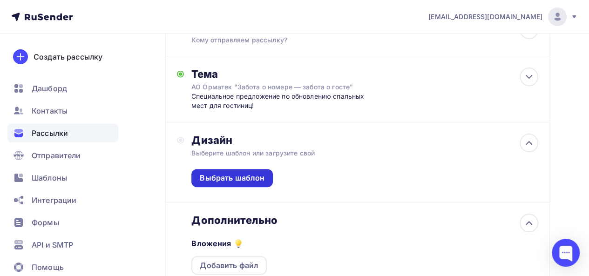
click at [258, 169] on div "Выбрать шаблон" at bounding box center [231, 178] width 81 height 18
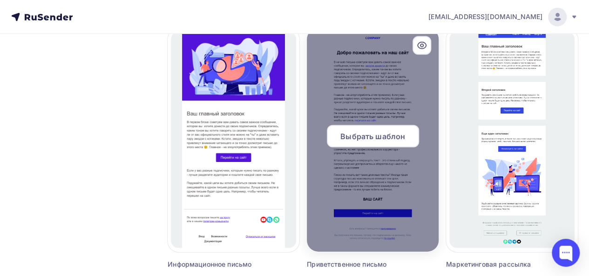
scroll to position [838, 0]
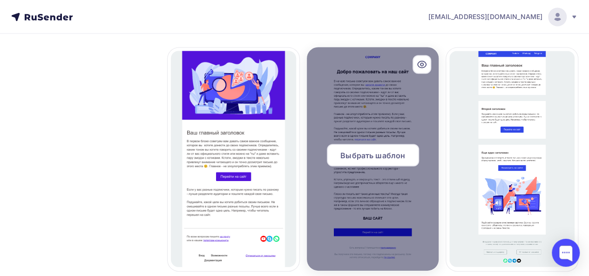
click at [389, 125] on div at bounding box center [373, 158] width 132 height 223
click at [386, 157] on span "Выбрать шаблон" at bounding box center [372, 154] width 65 height 11
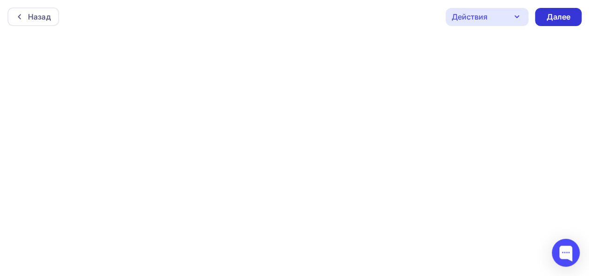
click at [553, 22] on div "Далее" at bounding box center [558, 17] width 47 height 18
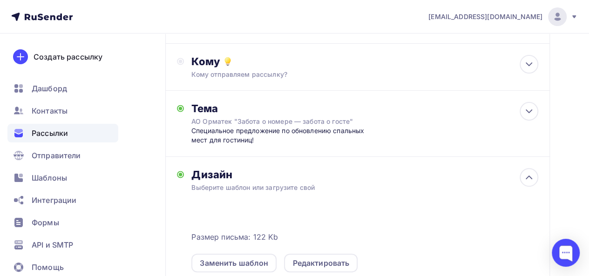
scroll to position [19, 0]
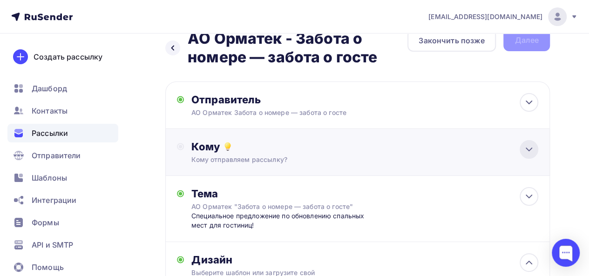
click at [531, 148] on icon at bounding box center [529, 149] width 6 height 3
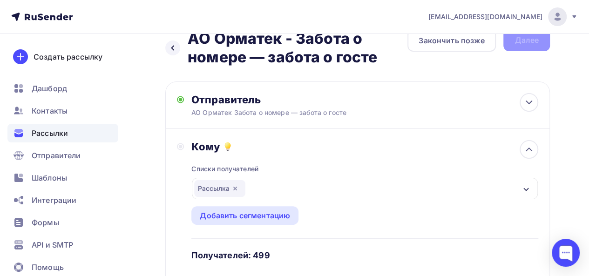
click at [264, 185] on div "Рассылка" at bounding box center [365, 188] width 346 height 21
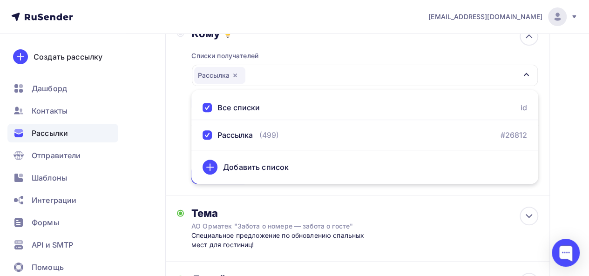
scroll to position [133, 0]
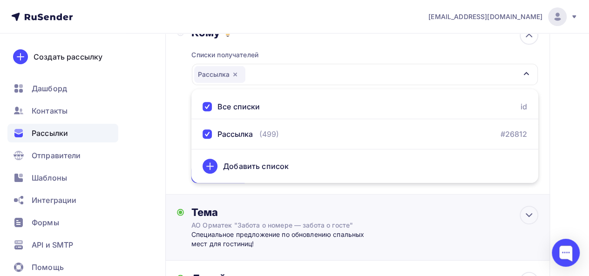
click at [274, 197] on div "Тема АО Орматек "Забота о номере — забота о госте" Специальное предложение по о…" at bounding box center [357, 228] width 384 height 66
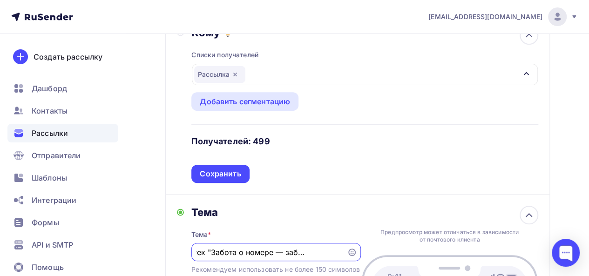
scroll to position [0, 0]
click at [234, 176] on div "Сохранить" at bounding box center [220, 173] width 41 height 11
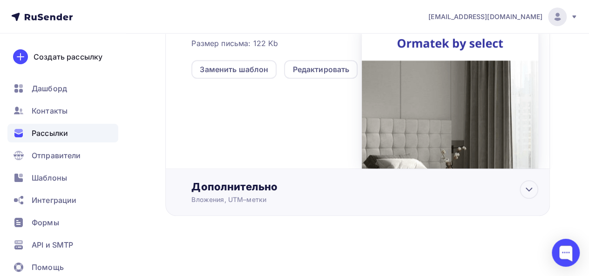
click at [502, 196] on div "Вложения, UTM–метки" at bounding box center [347, 199] width 312 height 9
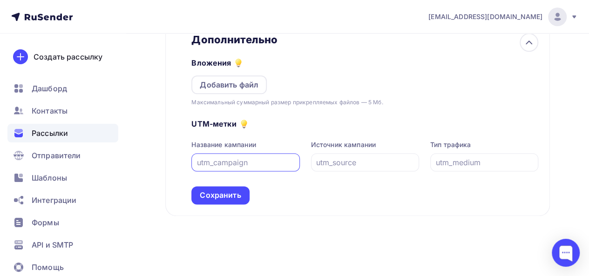
scroll to position [557, 0]
click at [289, 193] on div "UTM-метки Название кампании Источник кампании Тип трафика Сохранить" at bounding box center [364, 155] width 347 height 97
click at [229, 198] on div "Сохранить" at bounding box center [220, 195] width 41 height 11
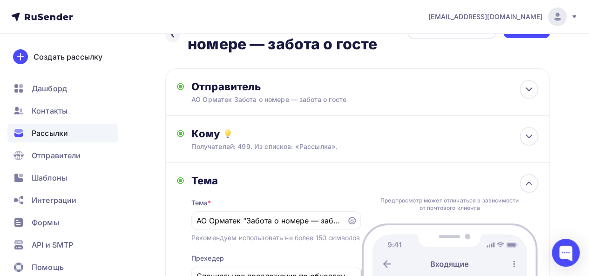
scroll to position [0, 0]
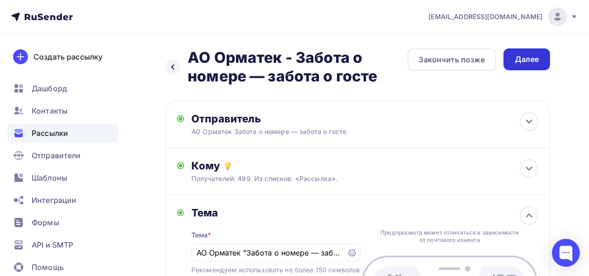
click at [529, 61] on div "Далее" at bounding box center [526, 59] width 24 height 11
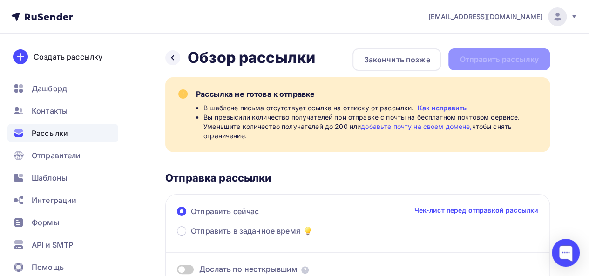
click at [431, 107] on link "Как исправить" at bounding box center [441, 107] width 49 height 9
click at [173, 56] on icon at bounding box center [172, 57] width 3 height 5
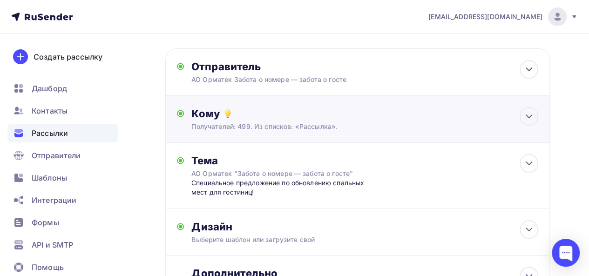
scroll to position [139, 0]
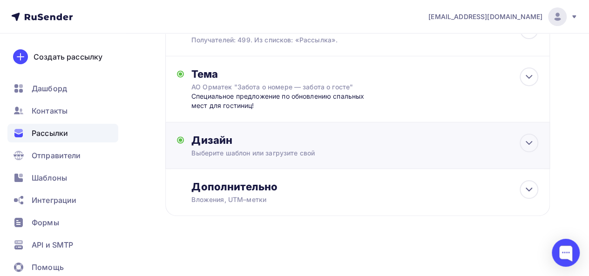
click at [303, 150] on div "Выберите шаблон или загрузите свой" at bounding box center [347, 152] width 312 height 9
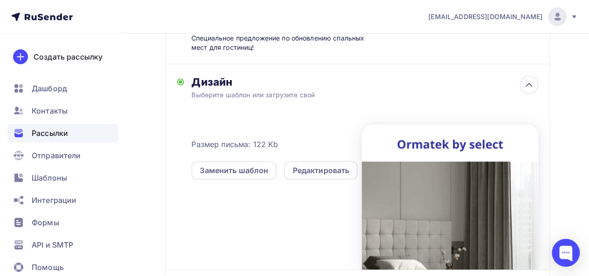
scroll to position [278, 0]
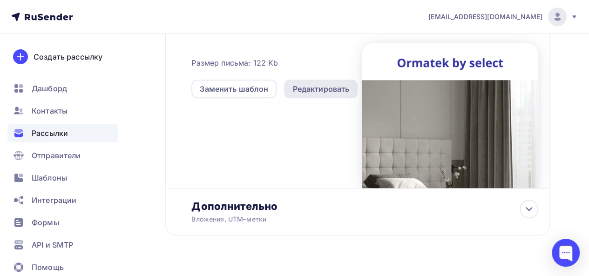
click at [313, 93] on div "Редактировать" at bounding box center [320, 88] width 57 height 11
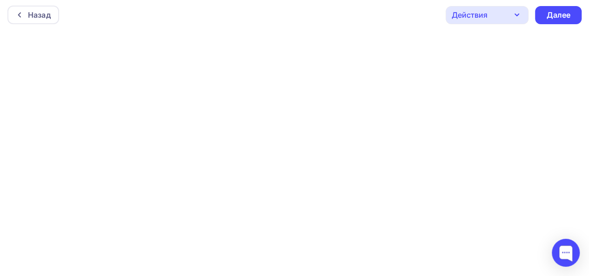
scroll to position [2, 0]
click at [514, 15] on icon "button" at bounding box center [516, 14] width 11 height 11
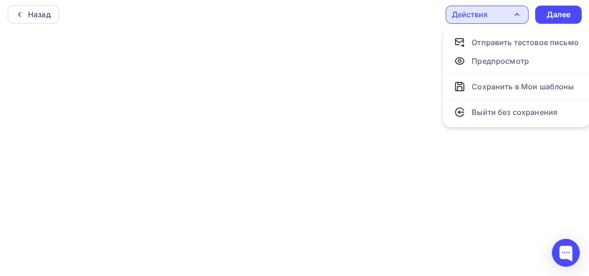
click at [514, 15] on icon "button" at bounding box center [516, 14] width 11 height 11
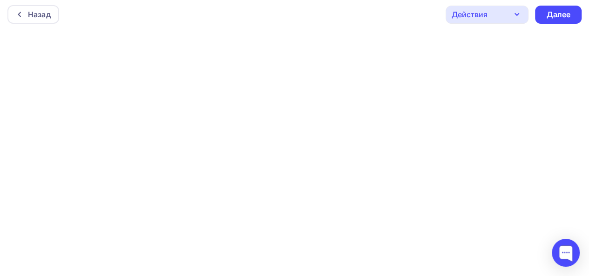
scroll to position [0, 0]
click at [562, 18] on div "Далее" at bounding box center [558, 17] width 24 height 11
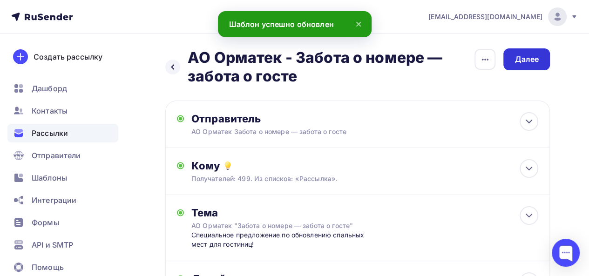
click at [518, 60] on div "Далее" at bounding box center [526, 59] width 24 height 11
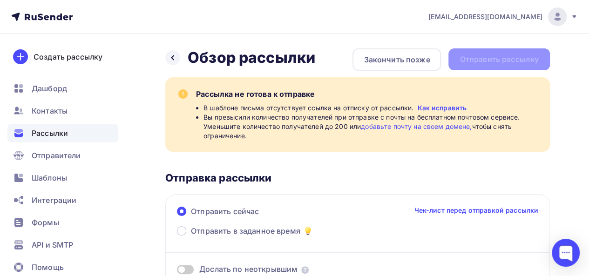
click at [450, 109] on link "Как исправить" at bounding box center [441, 107] width 49 height 9
click at [422, 62] on div "Закончить позже" at bounding box center [396, 59] width 66 height 11
